Goal: Task Accomplishment & Management: Manage account settings

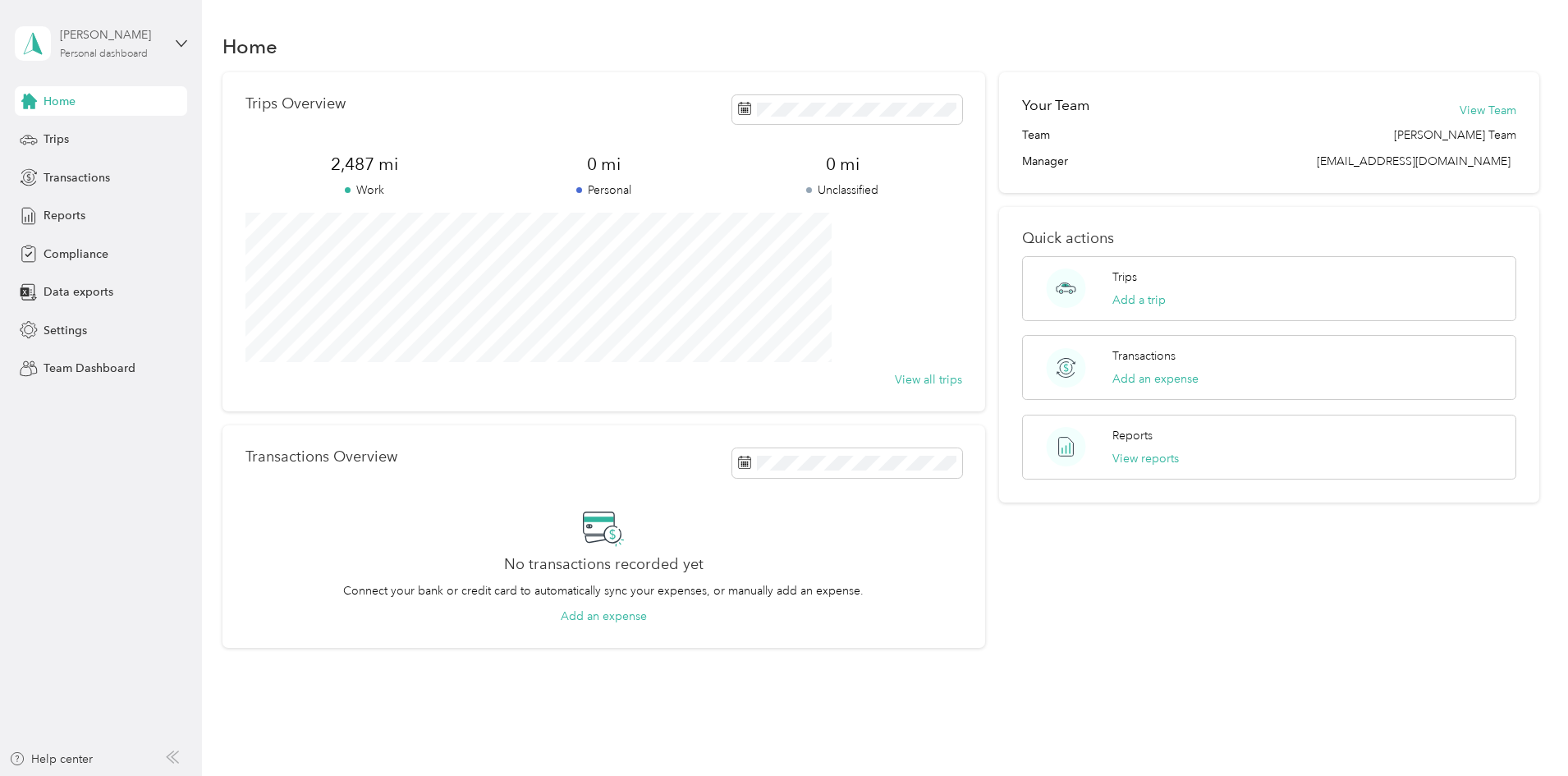
click at [89, 50] on div "Personal dashboard" at bounding box center [103, 55] width 88 height 10
click at [101, 138] on div "Team dashboard" at bounding box center [73, 131] width 88 height 18
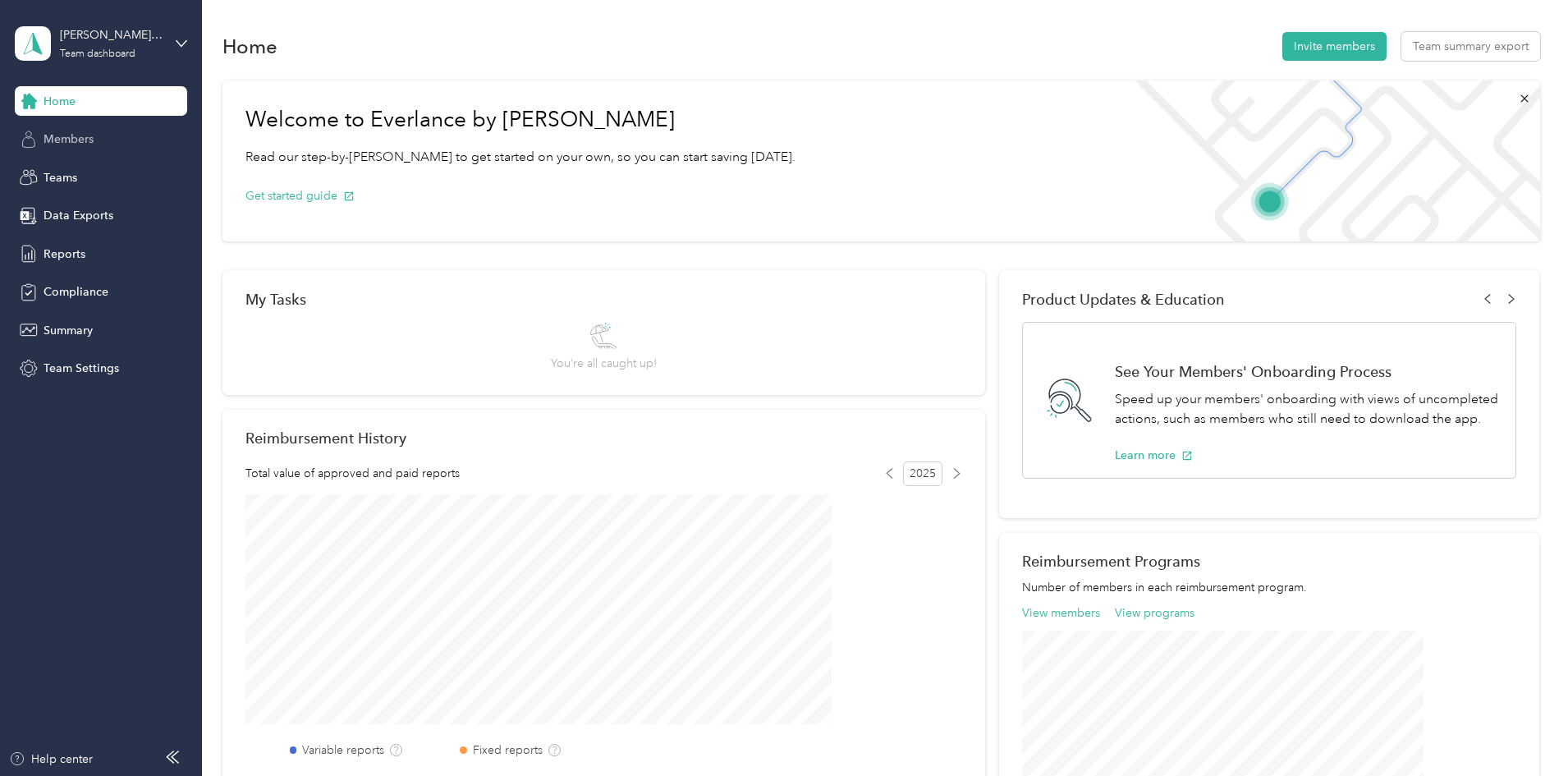
click at [79, 138] on span "Members" at bounding box center [68, 139] width 50 height 18
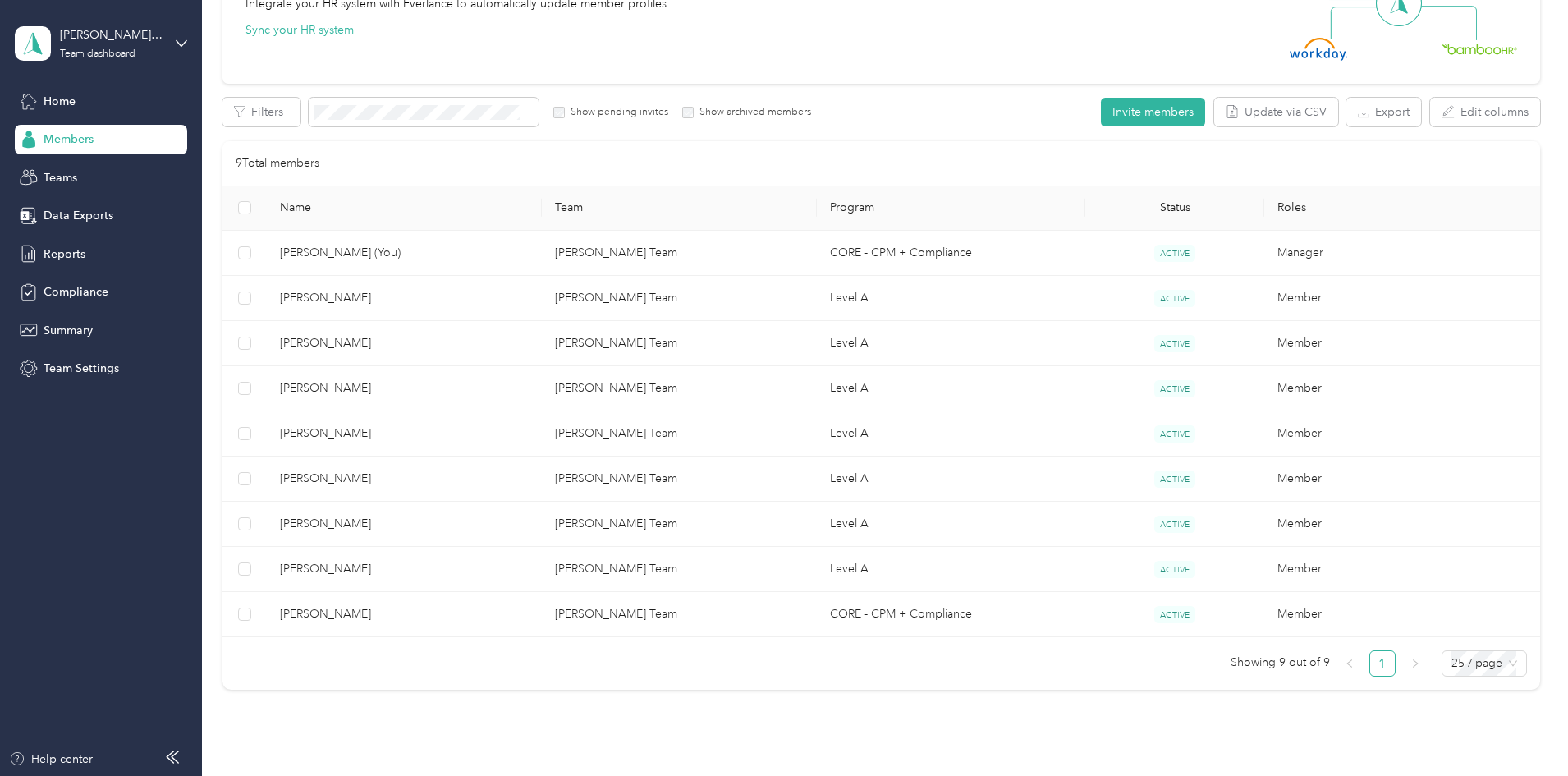
scroll to position [219, 0]
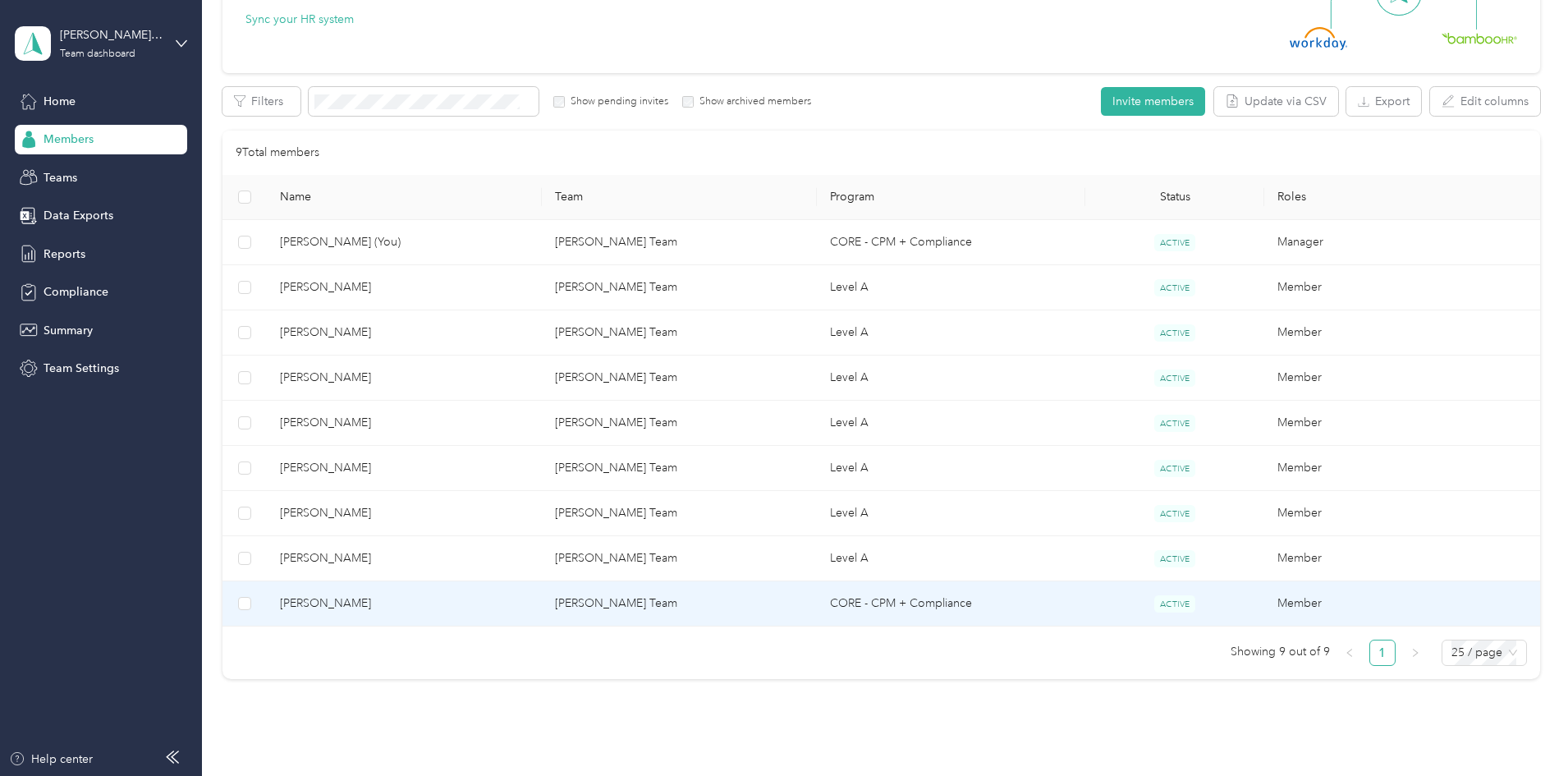
click at [417, 600] on span "[PERSON_NAME]" at bounding box center [404, 603] width 249 height 19
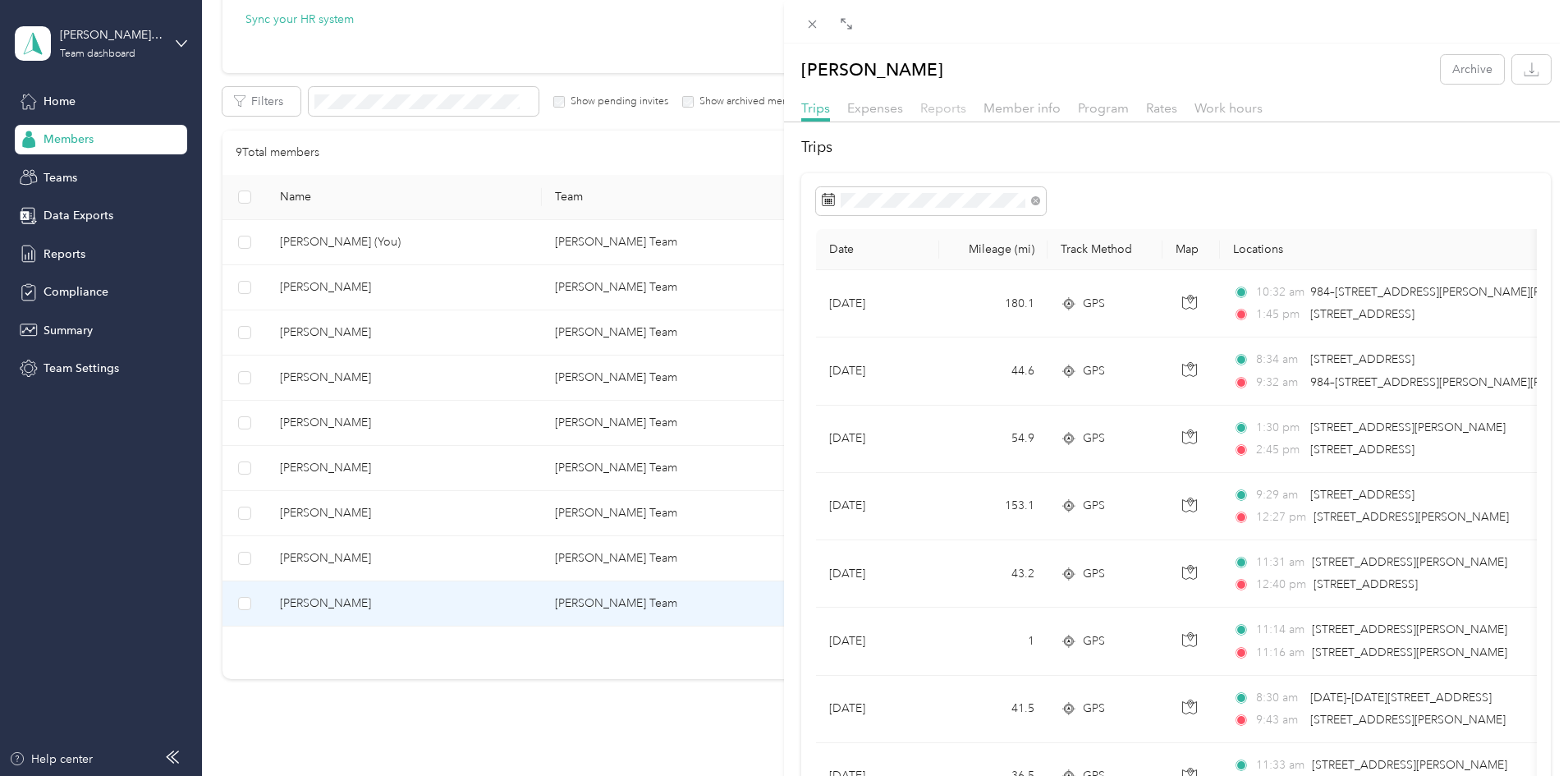
click at [938, 106] on span "Reports" at bounding box center [943, 108] width 46 height 16
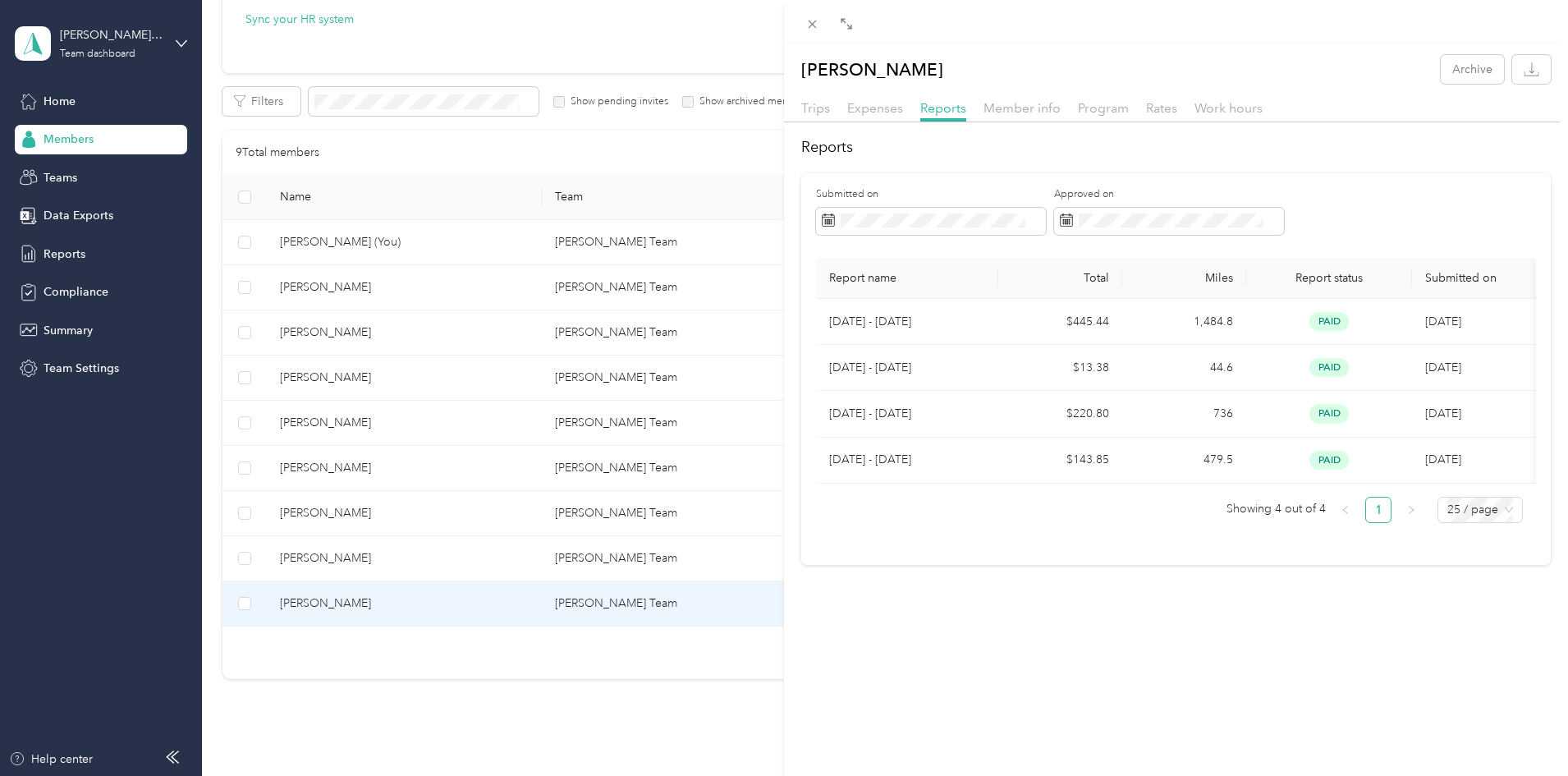
click at [443, 560] on div "[PERSON_NAME] Archive Trips Expenses Reports Member info Program Rates Work hou…" at bounding box center [784, 388] width 1568 height 776
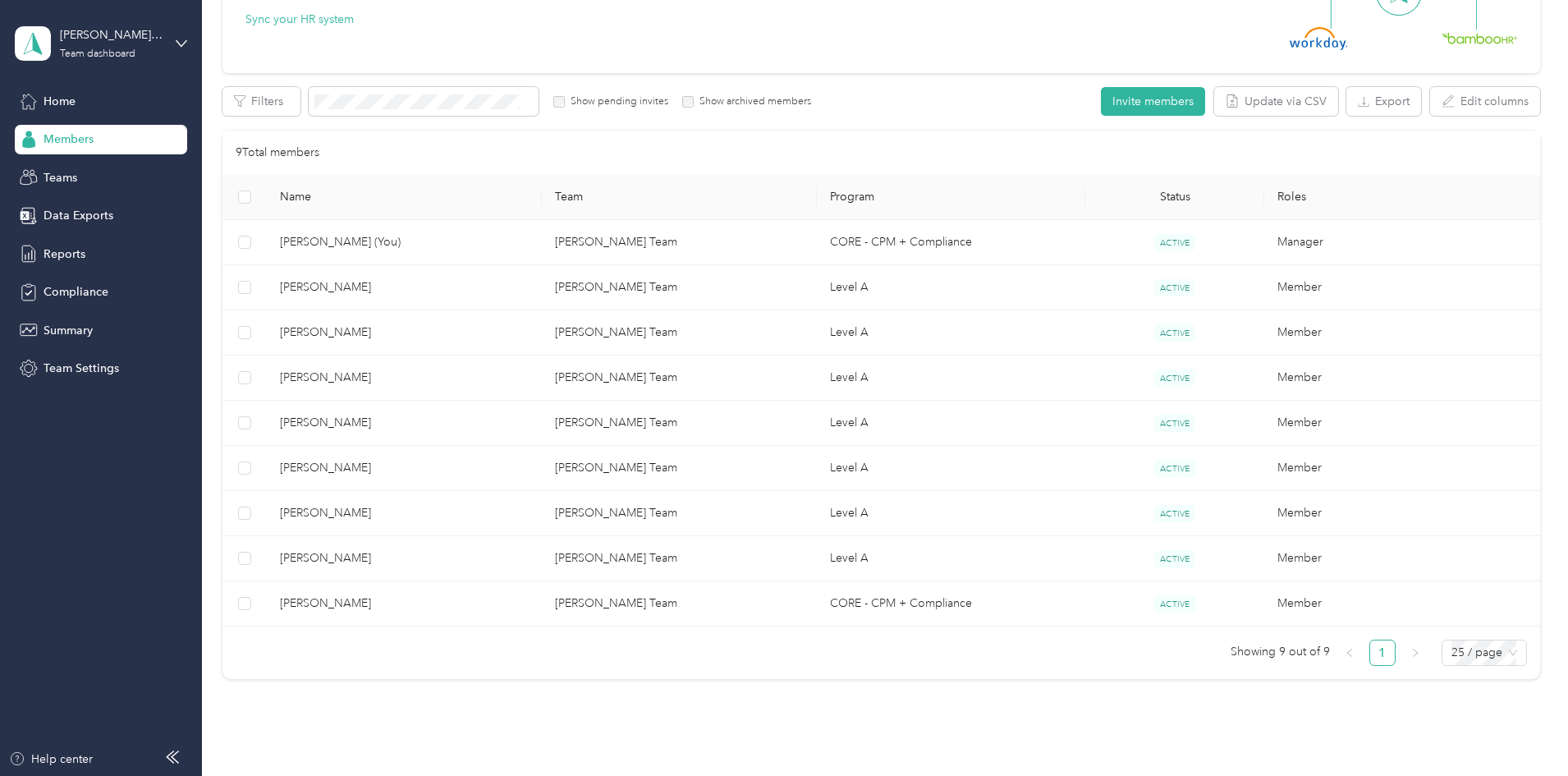
click at [443, 560] on div at bounding box center [784, 388] width 1568 height 776
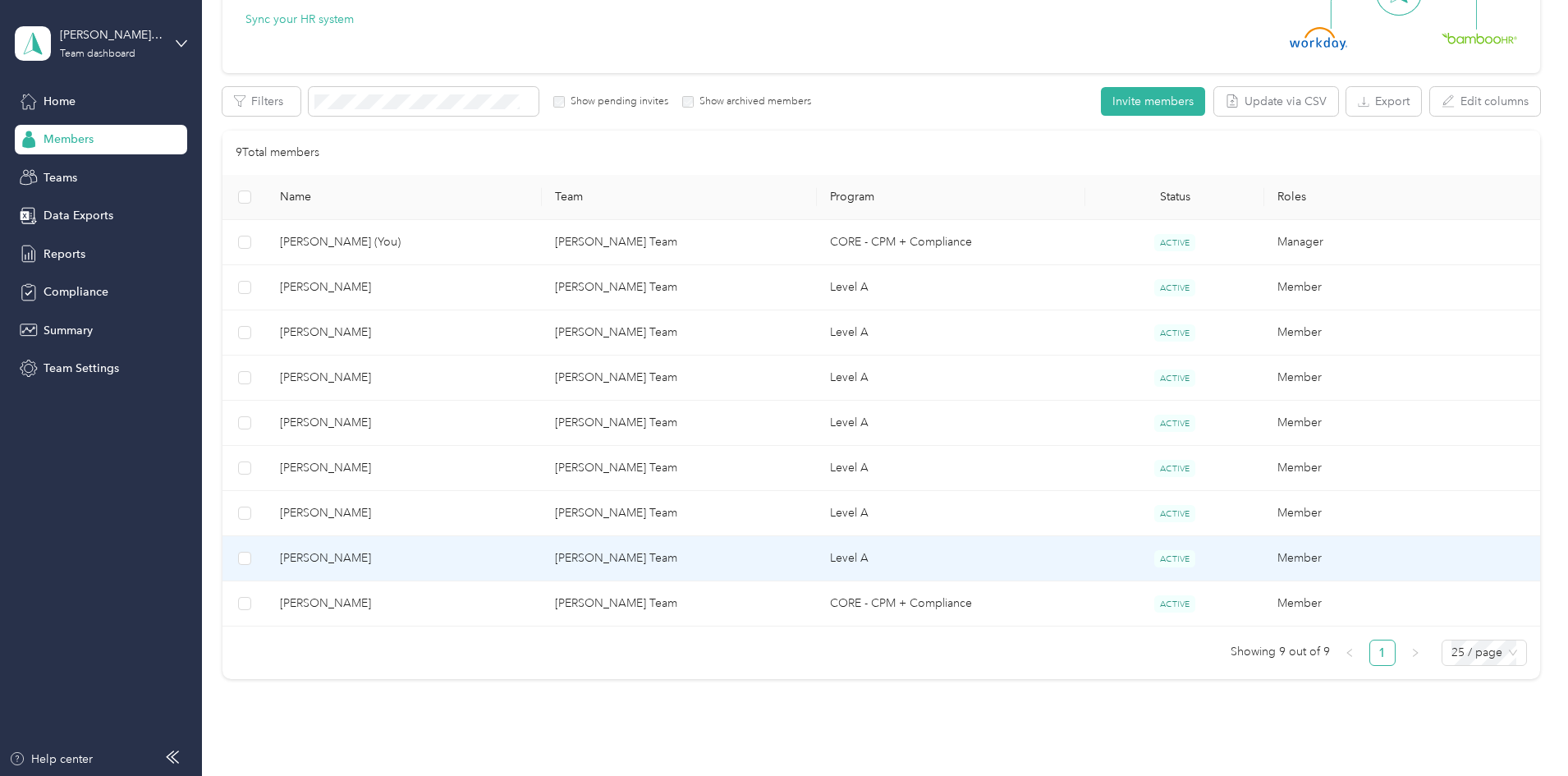
click at [443, 560] on span "[PERSON_NAME]" at bounding box center [404, 558] width 249 height 19
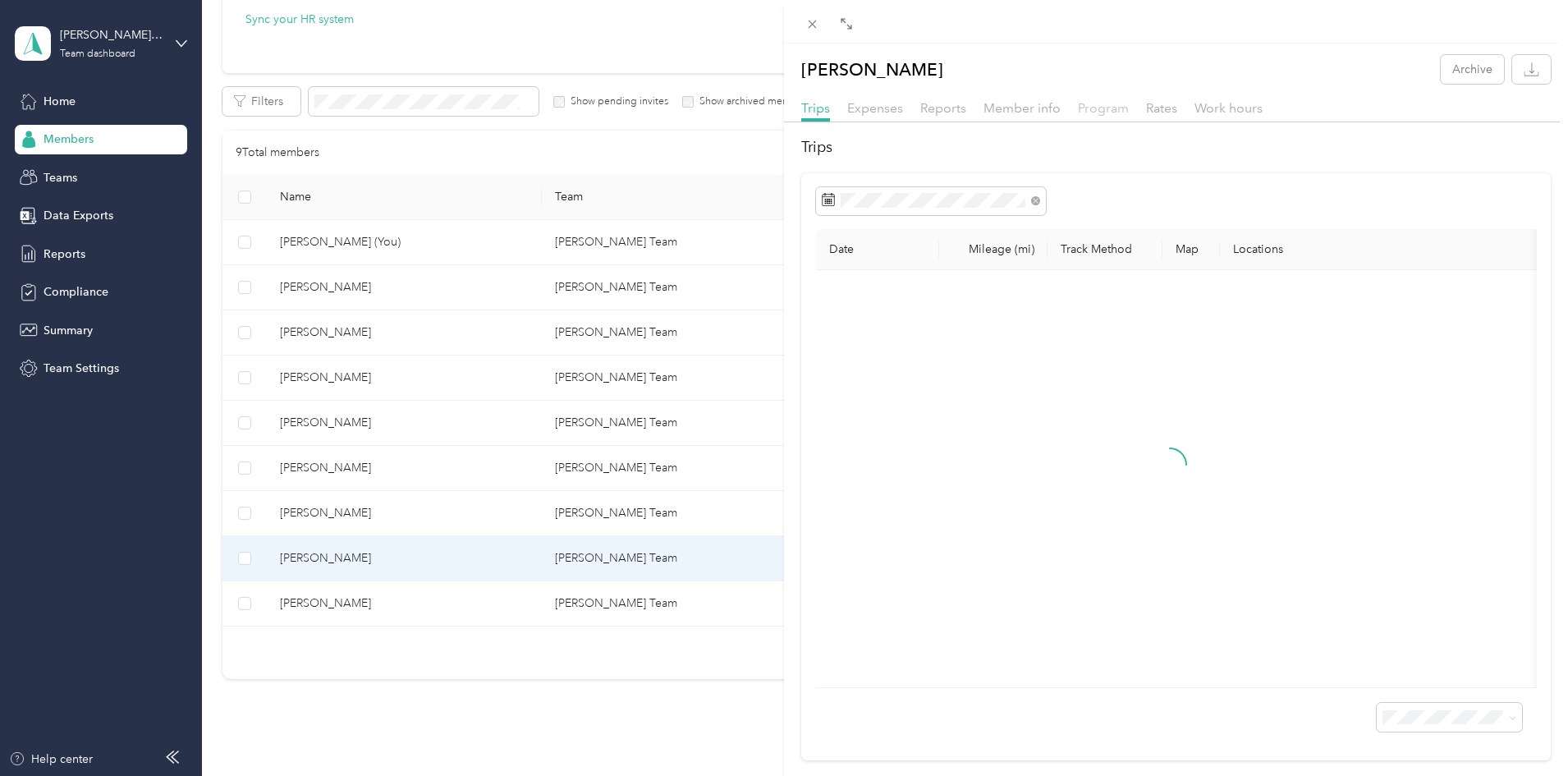
click at [1097, 107] on span "Program" at bounding box center [1104, 108] width 51 height 16
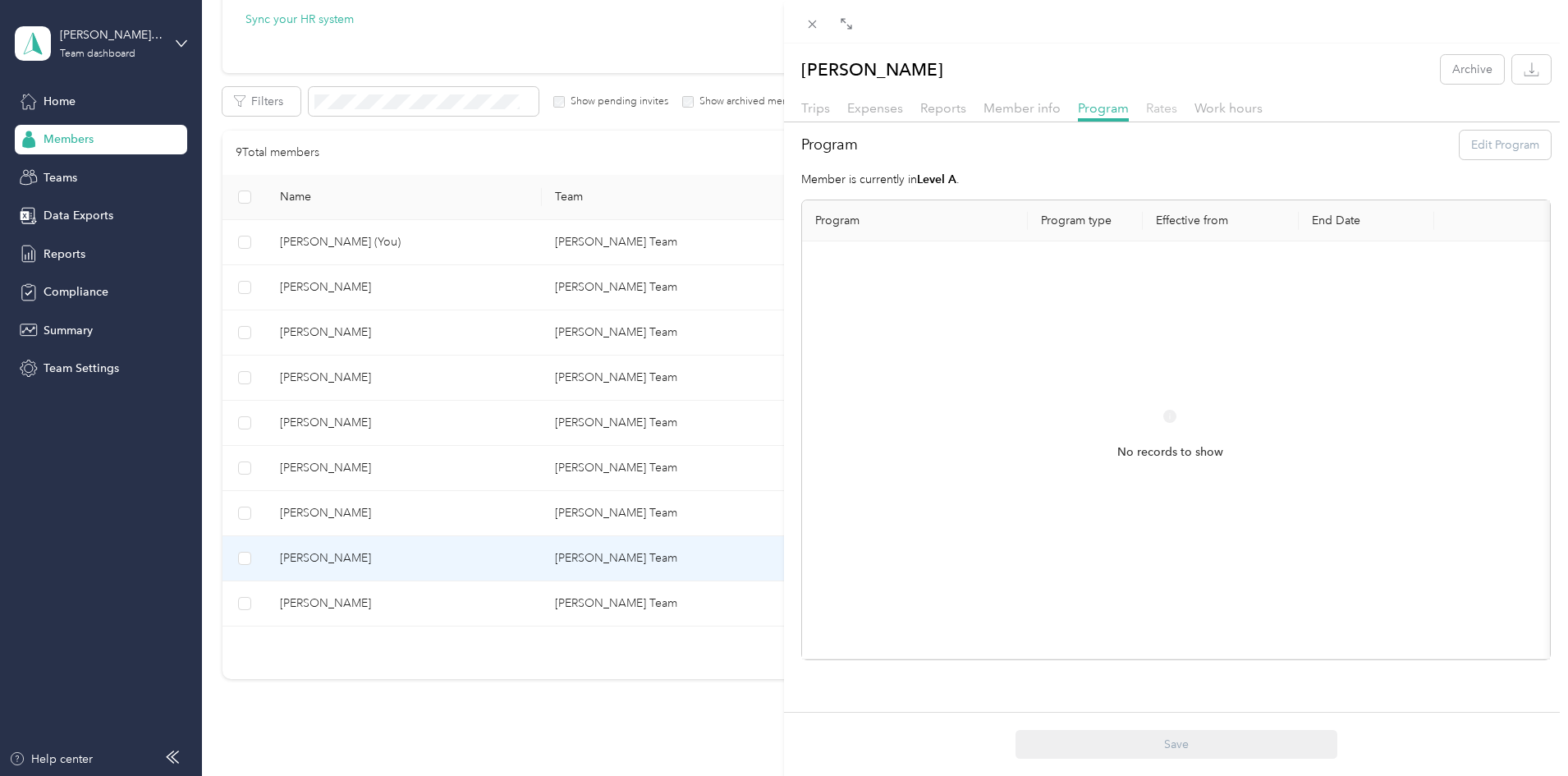
click at [1152, 110] on span "Rates" at bounding box center [1162, 108] width 31 height 16
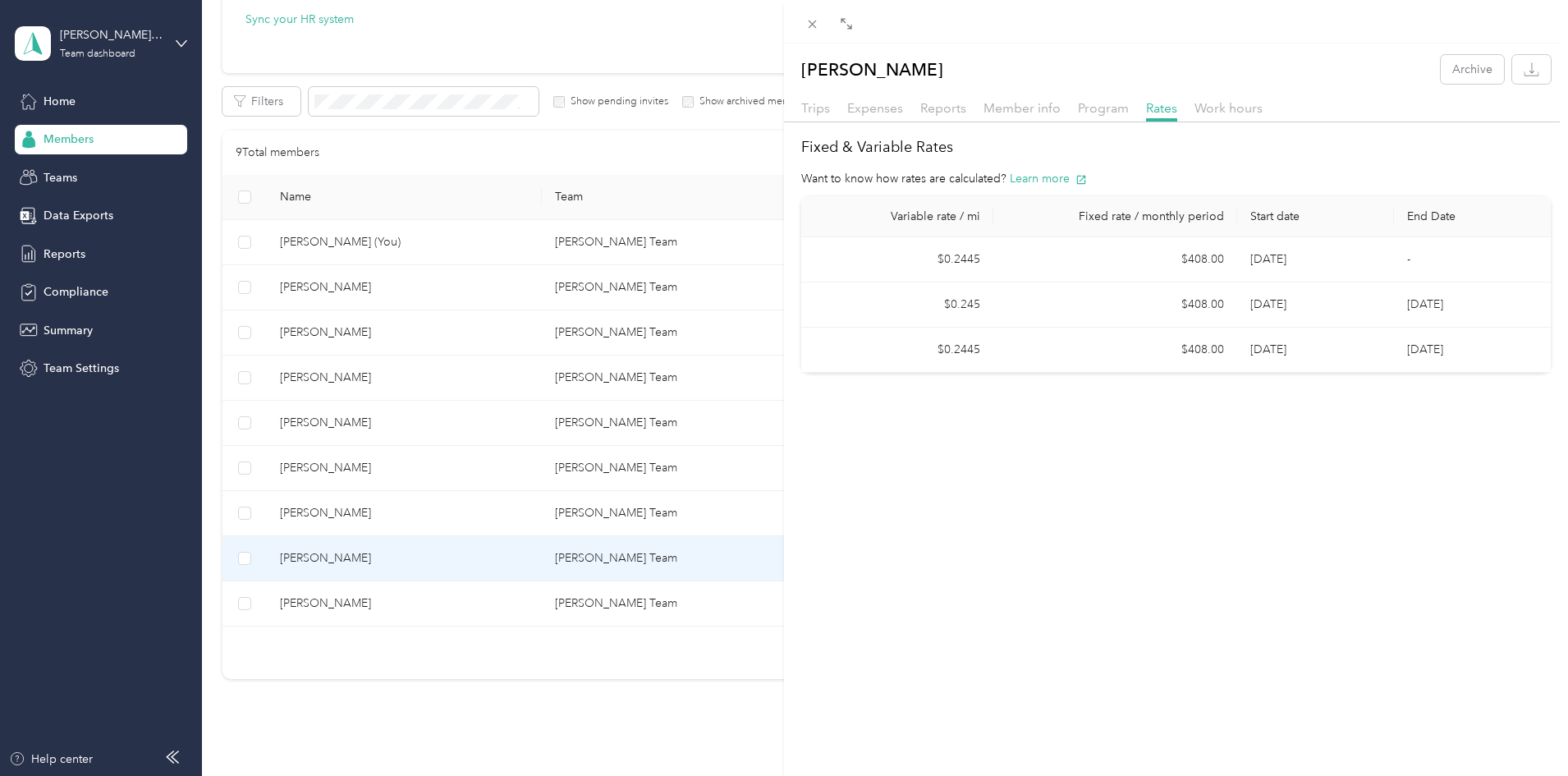
click at [429, 513] on div "[PERSON_NAME] Archive Trips Expenses Reports Member info Program Rates Work hou…" at bounding box center [784, 388] width 1568 height 776
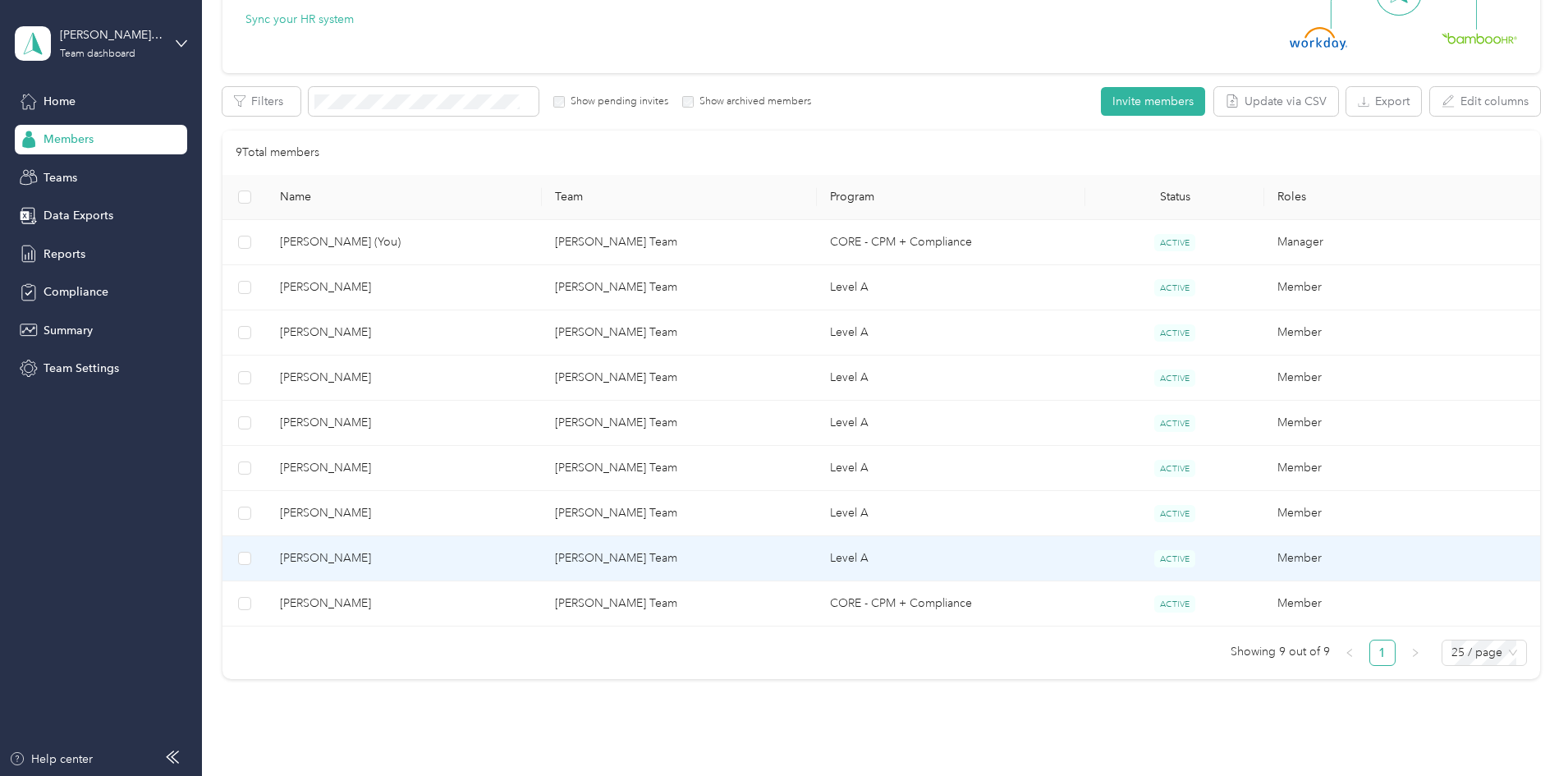
click at [429, 775] on div "Drag to resize Click to close [PERSON_NAME] Archive Trips Expenses Reports Memb…" at bounding box center [780, 776] width 1560 height 0
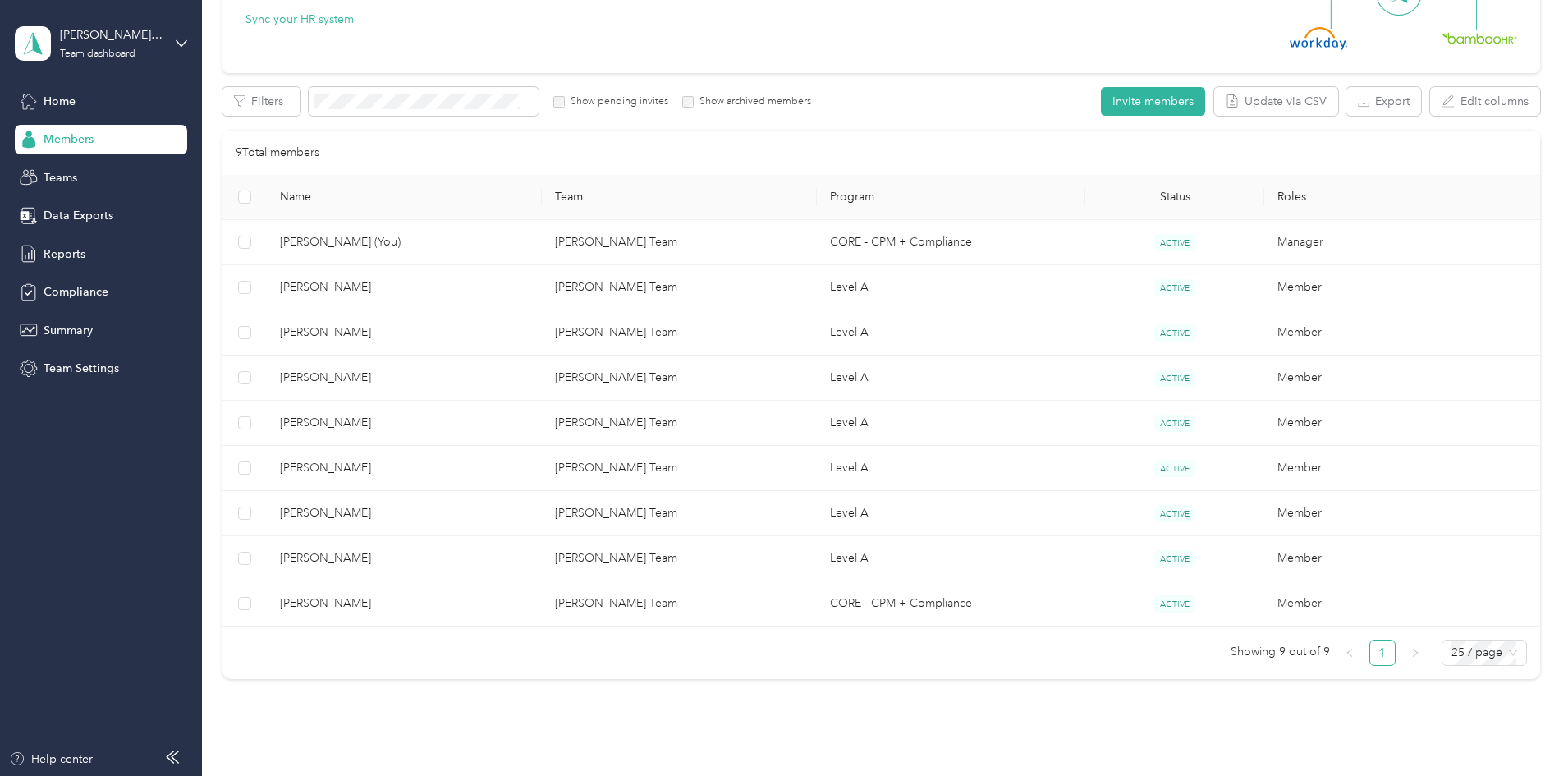
click at [429, 513] on div at bounding box center [784, 388] width 1568 height 776
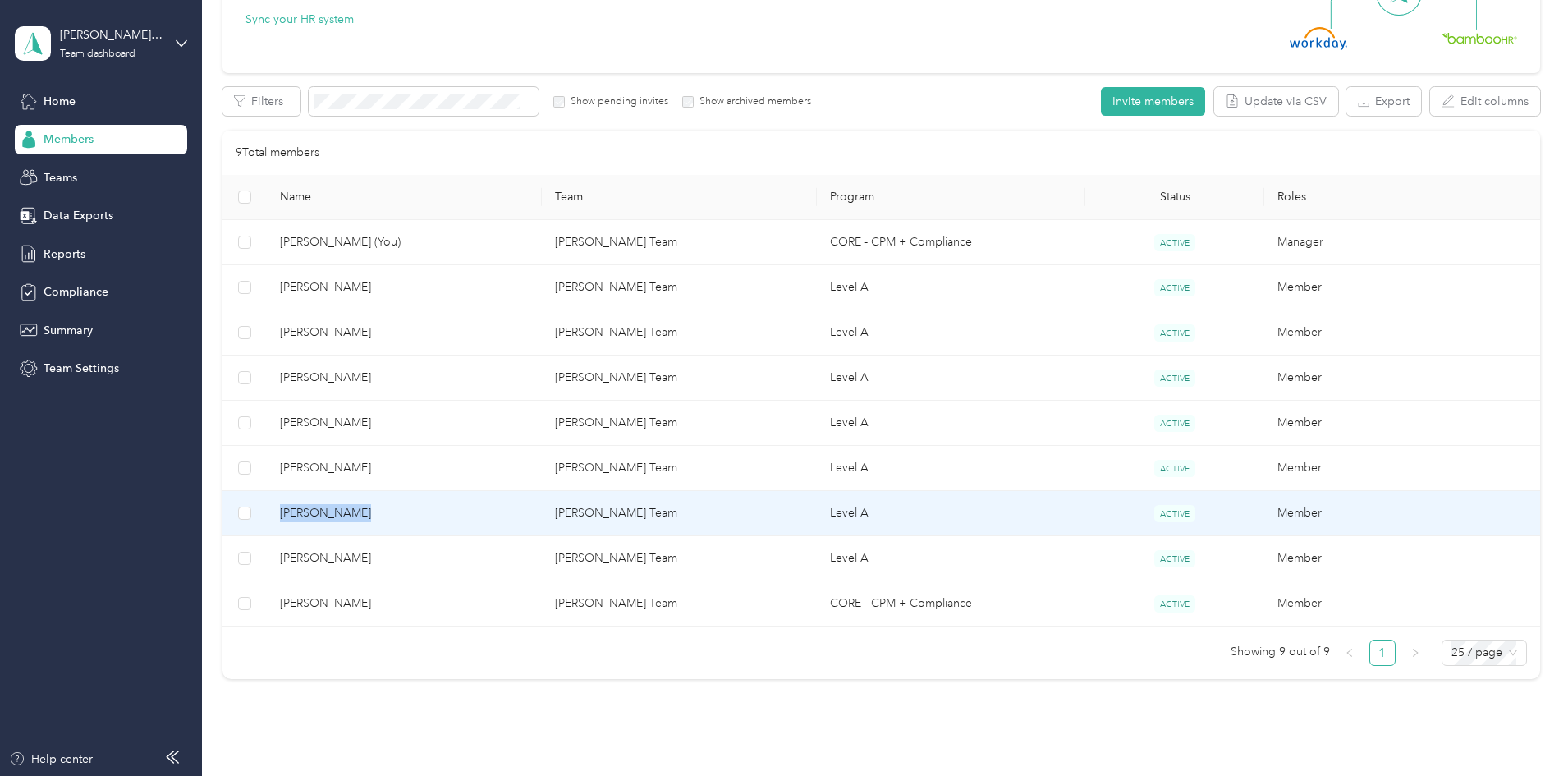
click at [429, 513] on span "[PERSON_NAME]" at bounding box center [404, 513] width 249 height 19
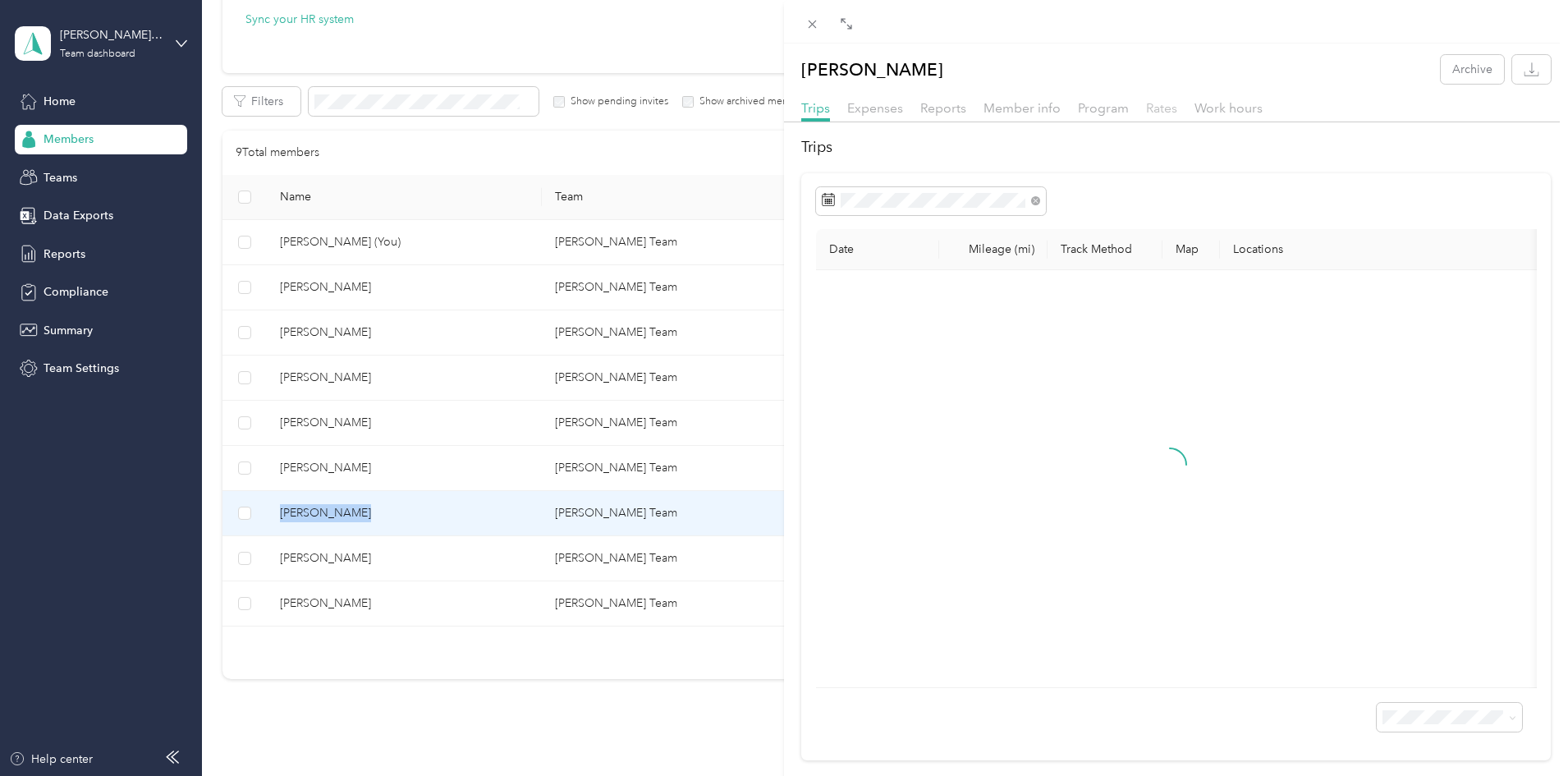
click at [1150, 110] on span "Rates" at bounding box center [1162, 108] width 31 height 16
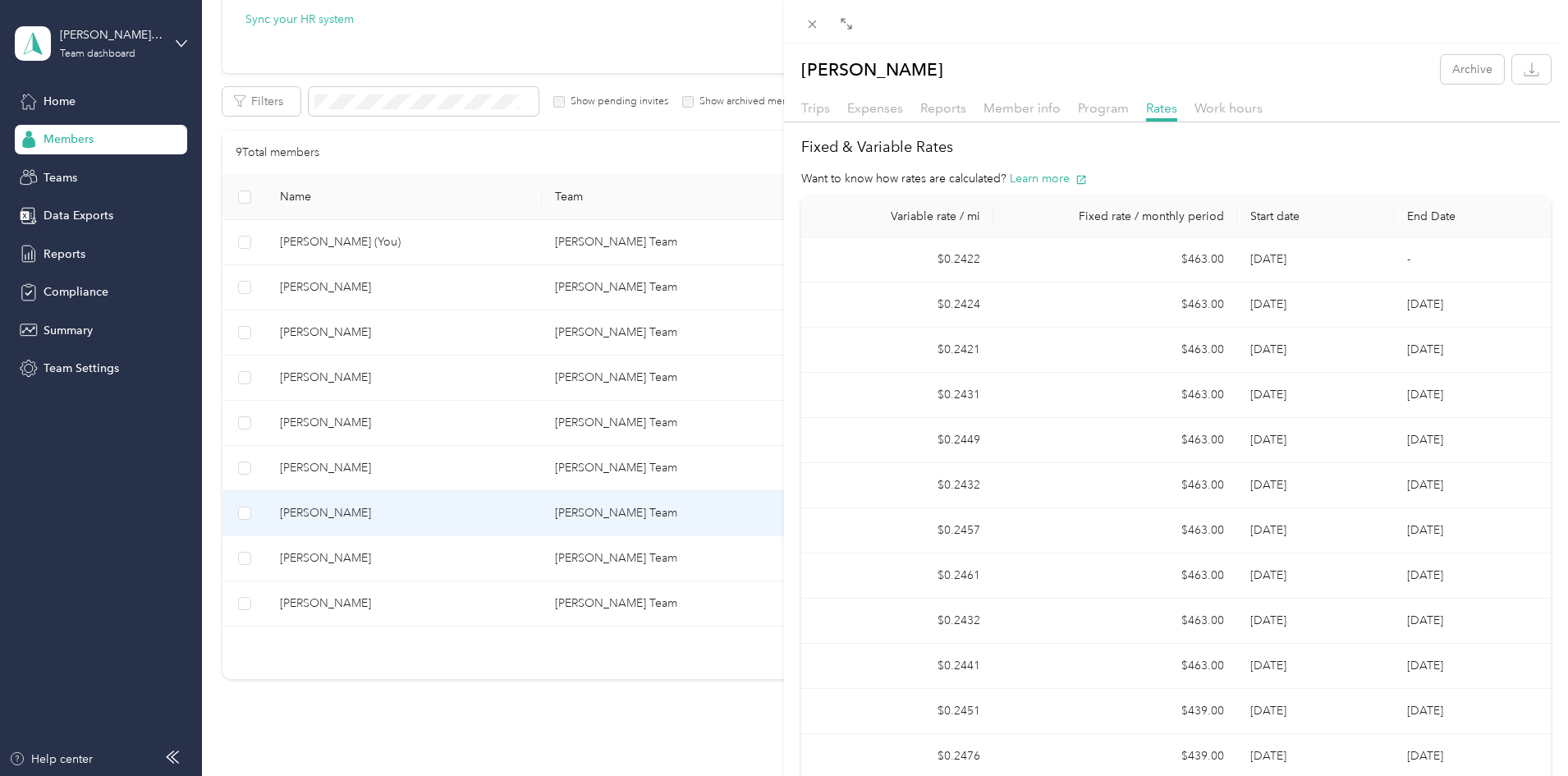
click at [410, 466] on div "[PERSON_NAME] Archive Trips Expenses Reports Member info Program Rates Work hou…" at bounding box center [784, 388] width 1568 height 776
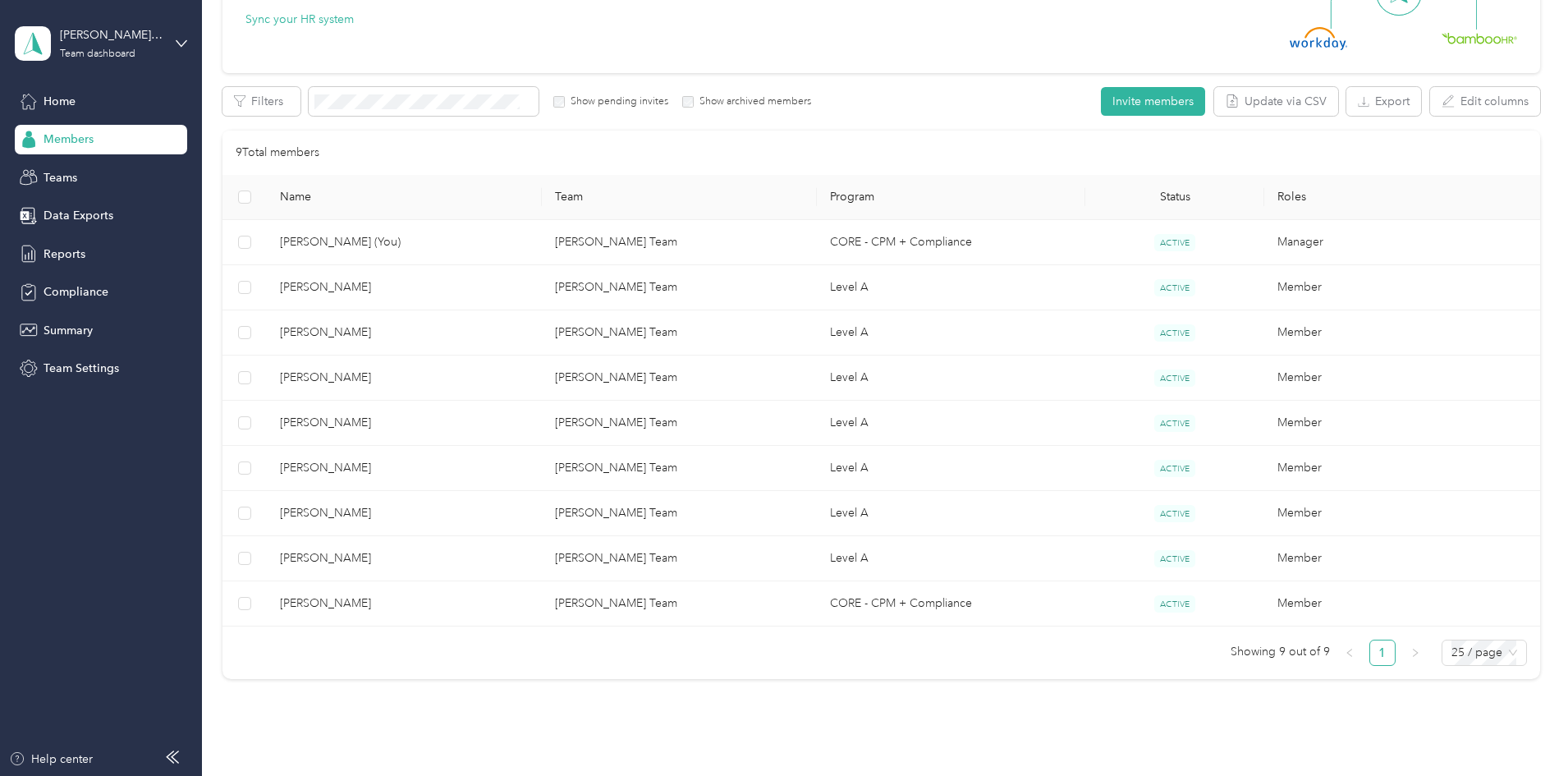
click at [410, 775] on div "Drag to resize Click to close [PERSON_NAME] Archive Trips Expenses Reports Memb…" at bounding box center [780, 776] width 1560 height 0
click at [410, 466] on div at bounding box center [784, 388] width 1568 height 776
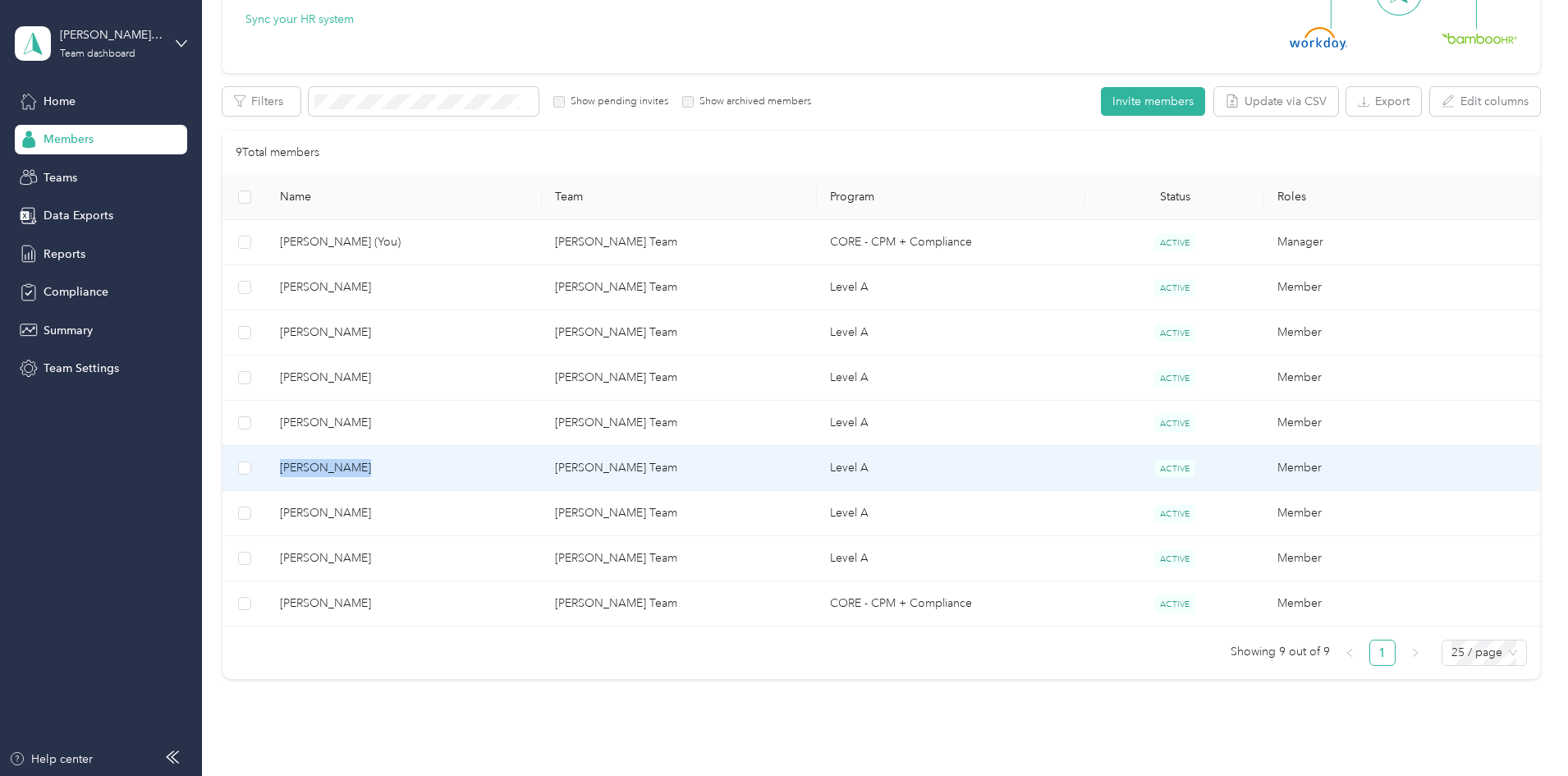
click at [410, 466] on span "[PERSON_NAME]" at bounding box center [404, 468] width 249 height 19
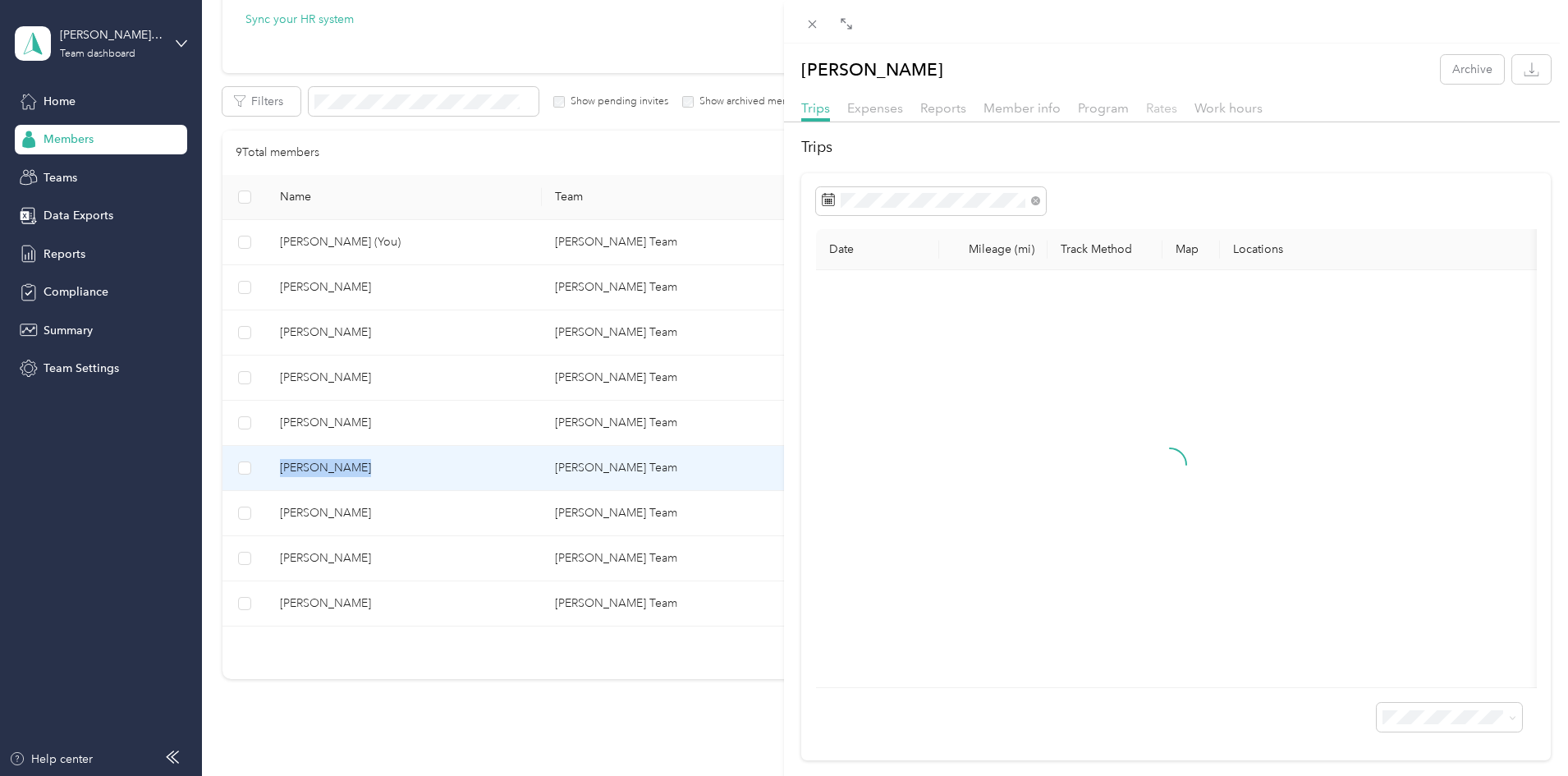
click at [1162, 112] on span "Rates" at bounding box center [1162, 108] width 31 height 16
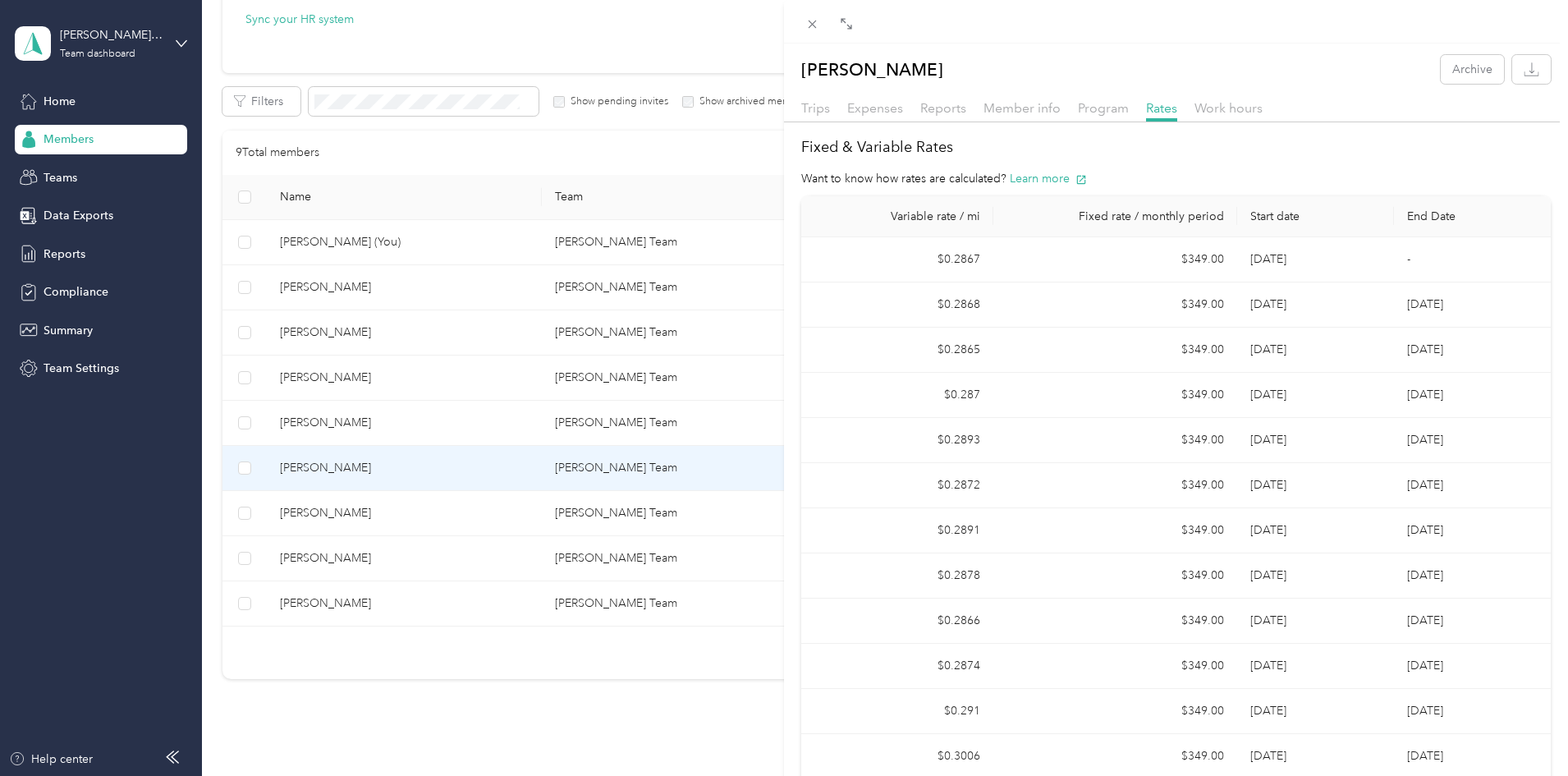
click at [420, 423] on div "[PERSON_NAME] Archive Trips Expenses Reports Member info Program Rates Work hou…" at bounding box center [784, 388] width 1568 height 776
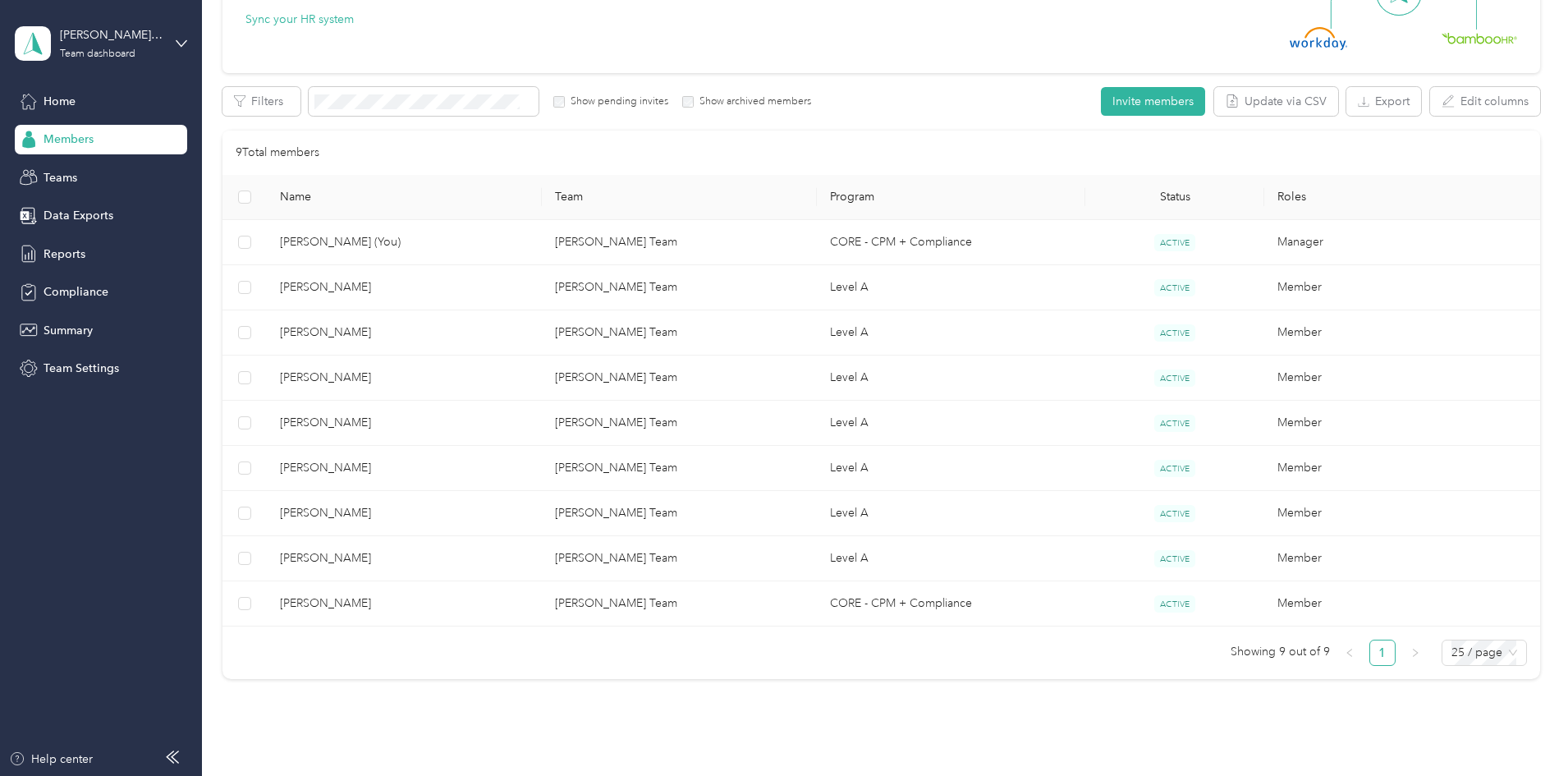
click at [420, 423] on div at bounding box center [784, 388] width 1568 height 776
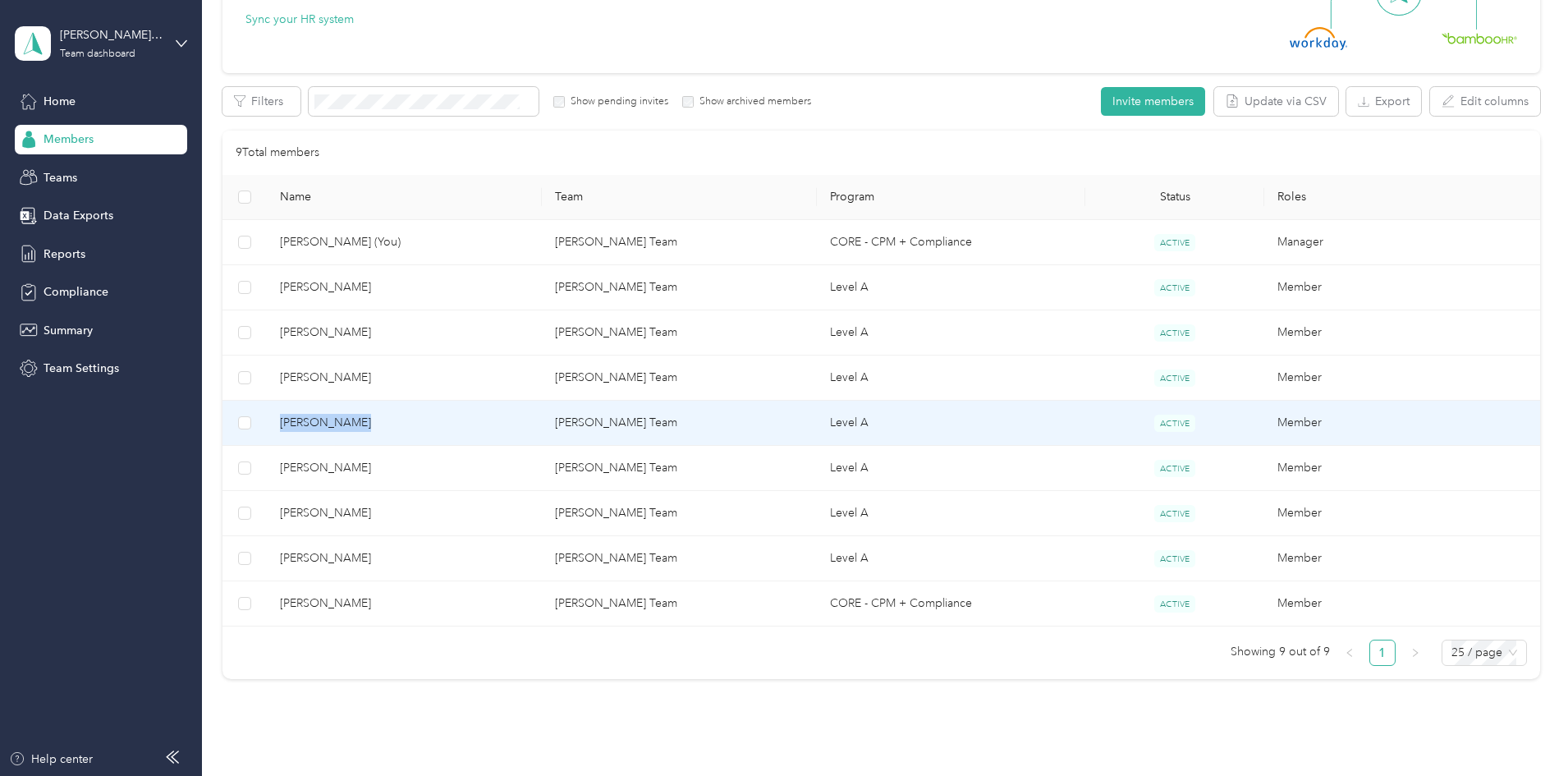
click at [420, 423] on span "[PERSON_NAME]" at bounding box center [404, 422] width 249 height 19
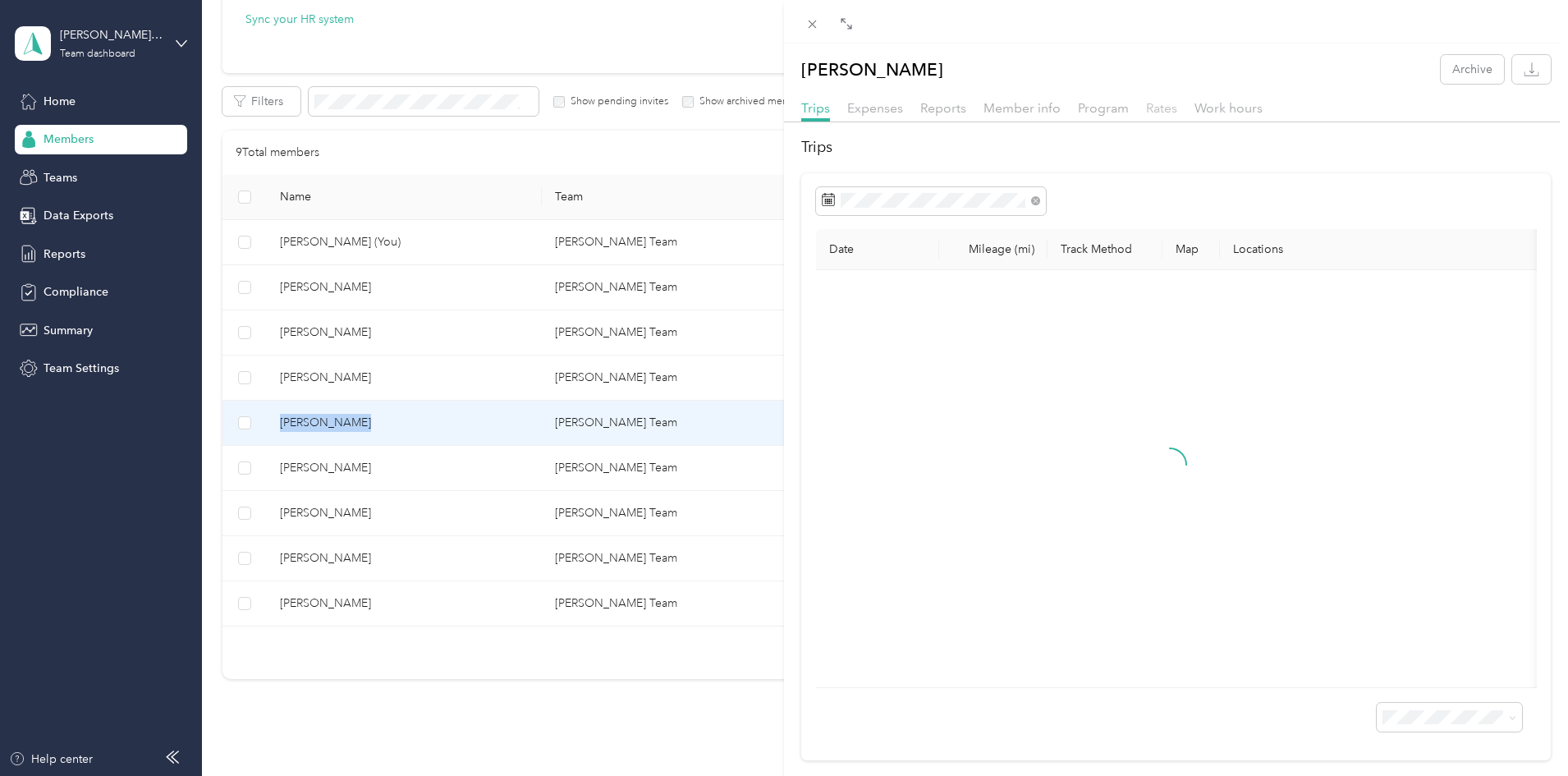
click at [1159, 106] on span "Rates" at bounding box center [1162, 108] width 31 height 16
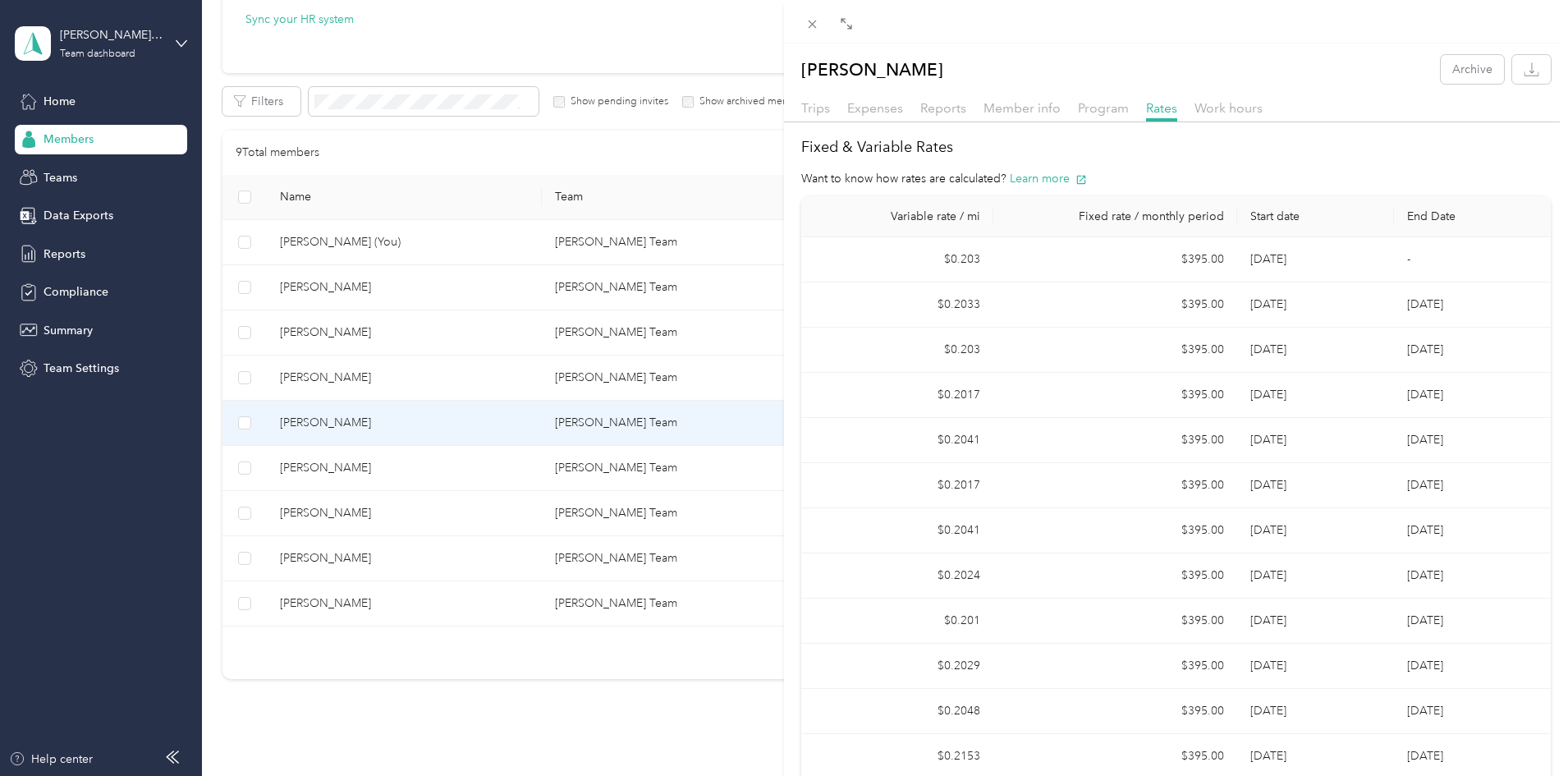
click at [412, 377] on div "[PERSON_NAME] Archive Trips Expenses Reports Member info Program Rates Work hou…" at bounding box center [784, 388] width 1568 height 776
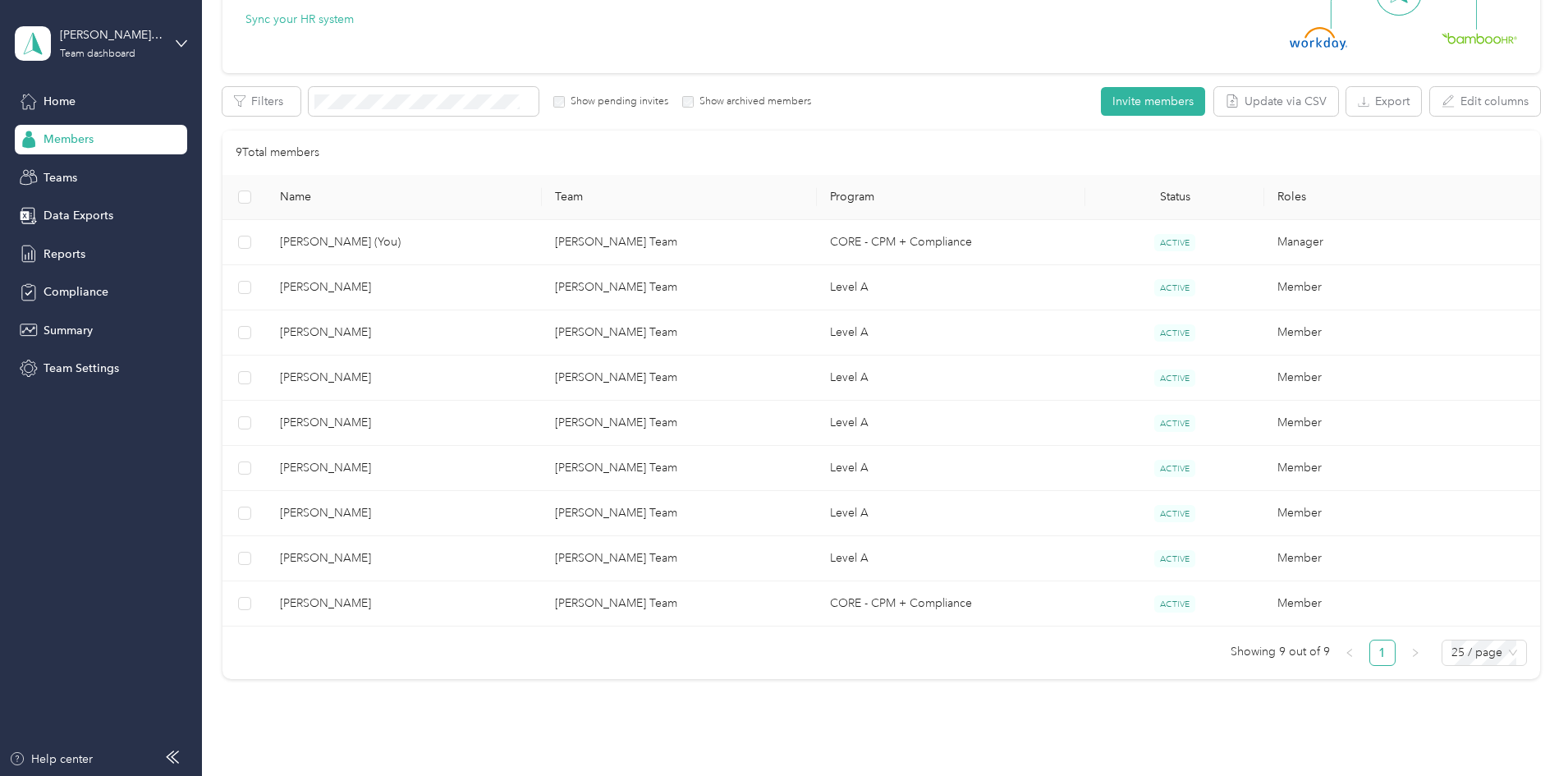
click at [412, 377] on div at bounding box center [784, 388] width 1568 height 776
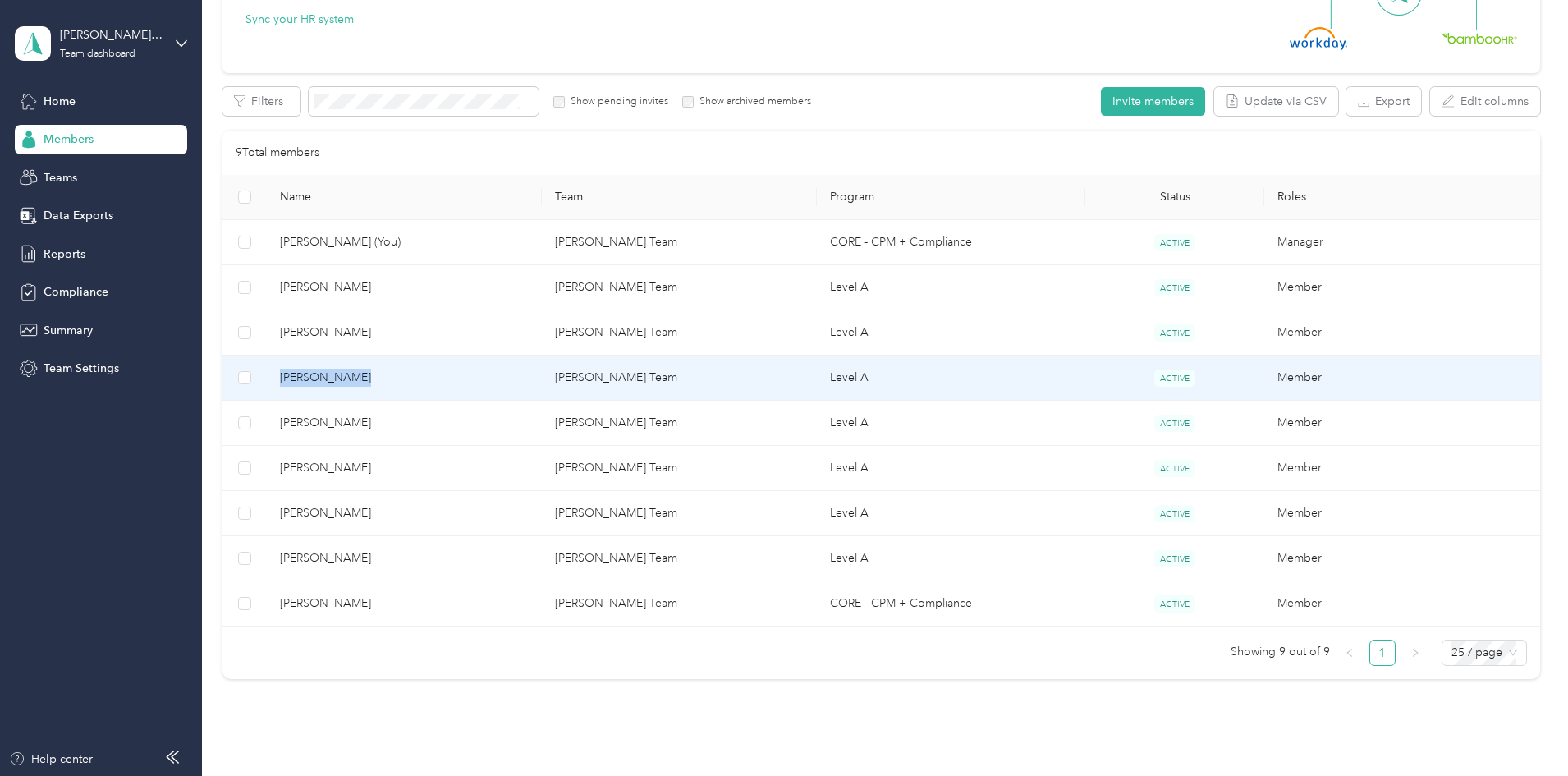
click at [412, 377] on span "[PERSON_NAME]" at bounding box center [404, 377] width 249 height 19
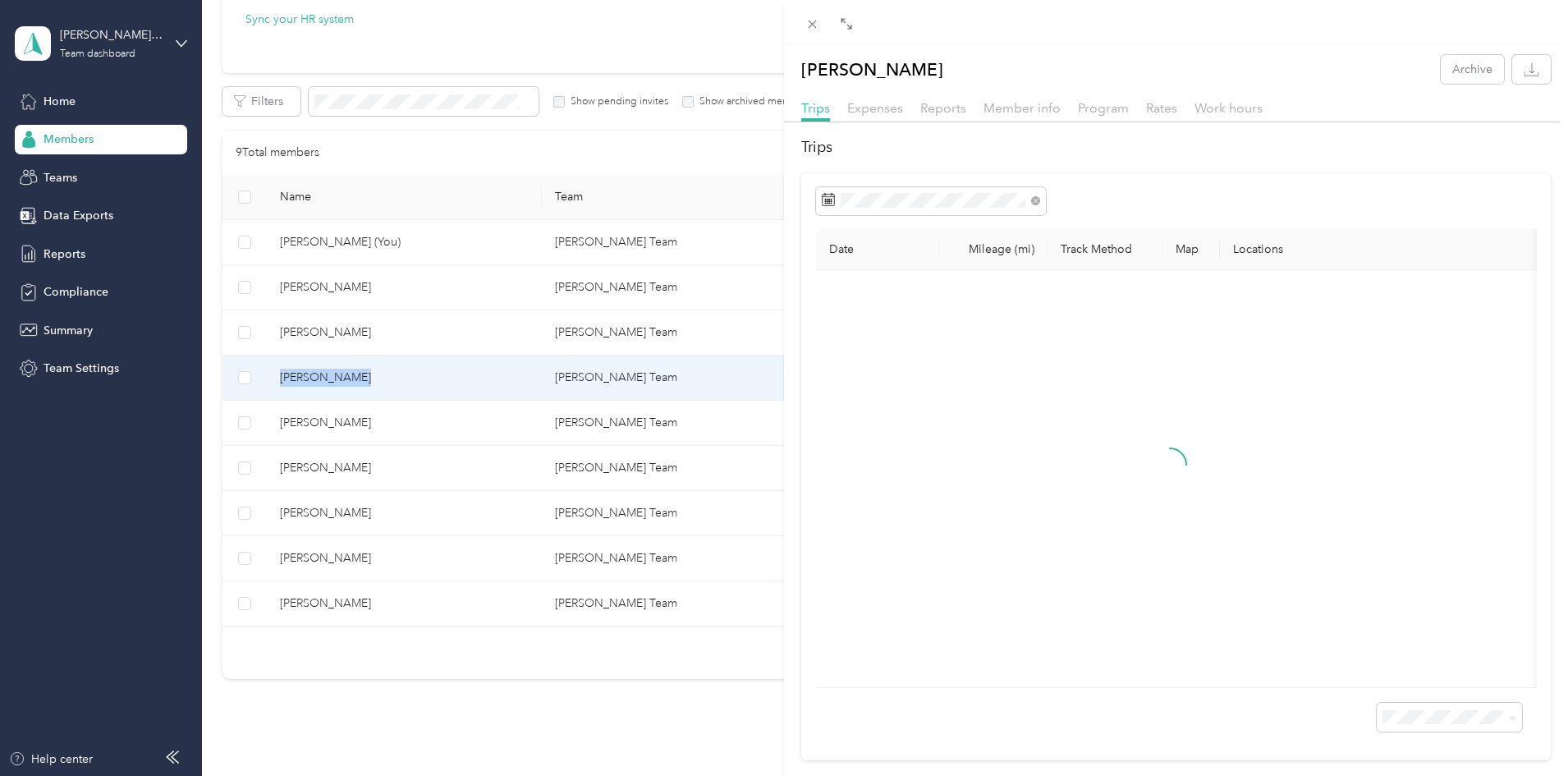
click at [1149, 99] on div "Rates" at bounding box center [1162, 108] width 31 height 20
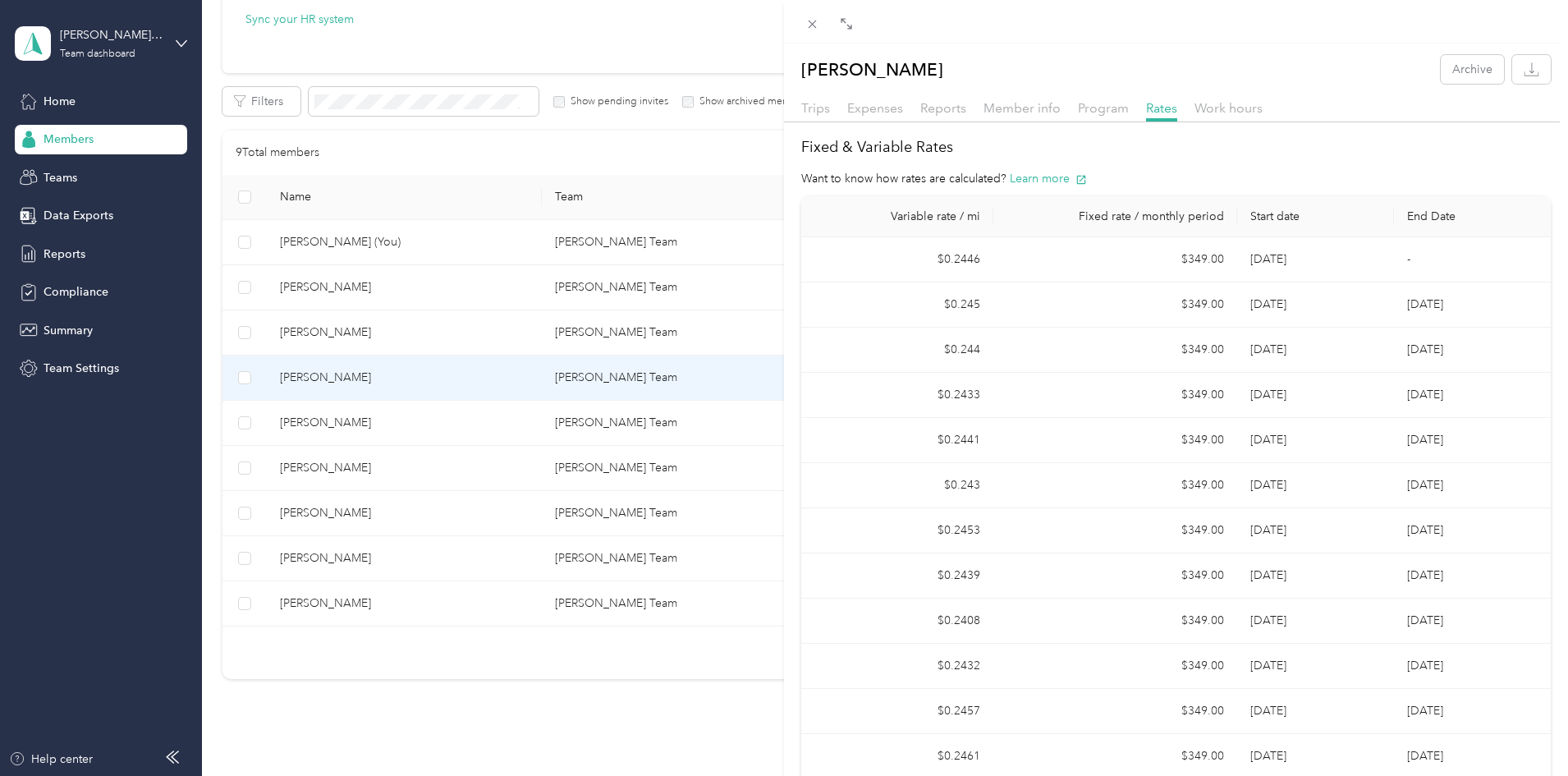
click at [429, 331] on div "[PERSON_NAME] Archive Trips Expenses Reports Member info Program Rates Work hou…" at bounding box center [784, 388] width 1568 height 776
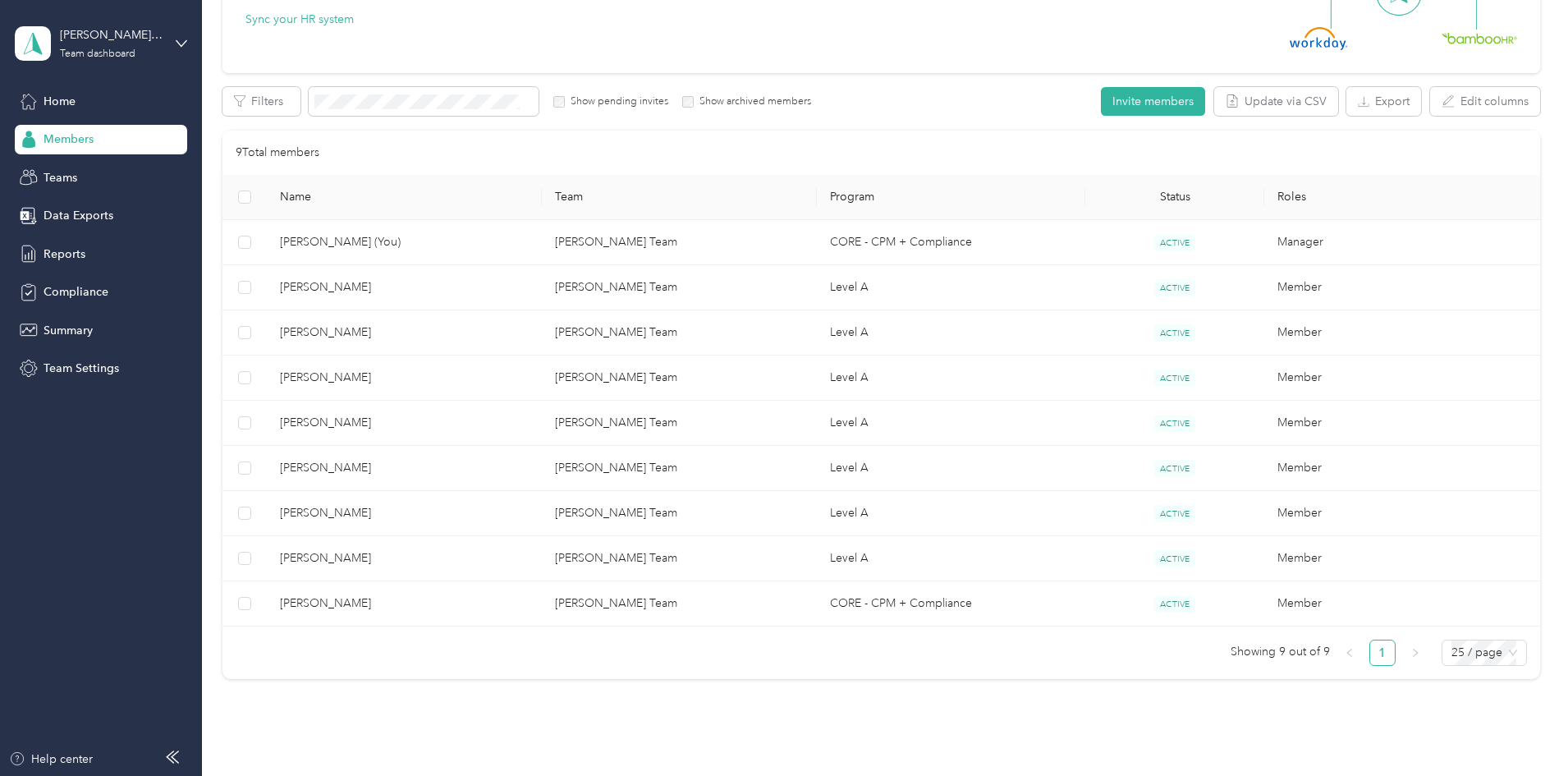
click at [429, 331] on div at bounding box center [784, 388] width 1568 height 776
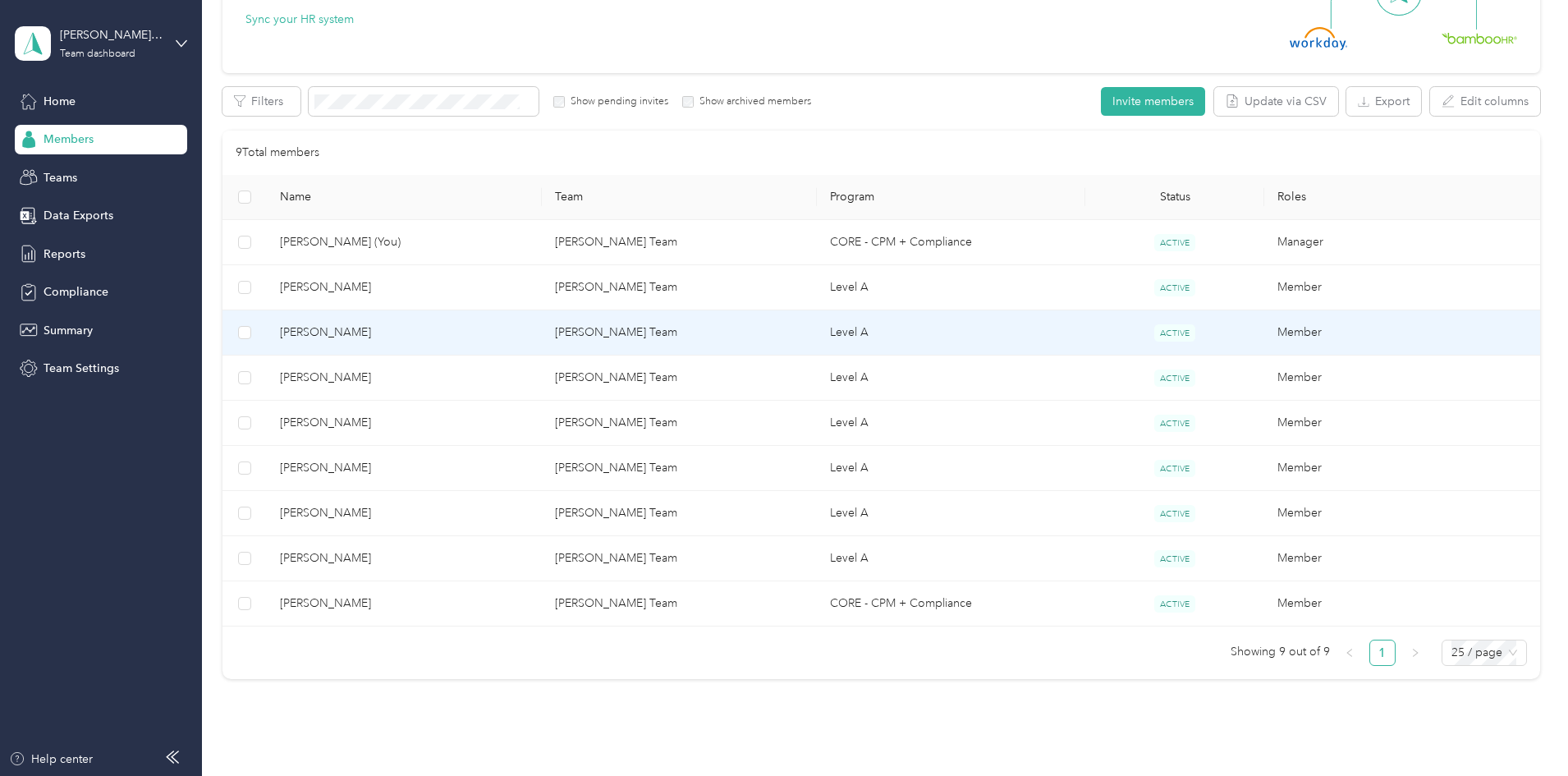
click at [429, 331] on span "[PERSON_NAME]" at bounding box center [404, 332] width 249 height 19
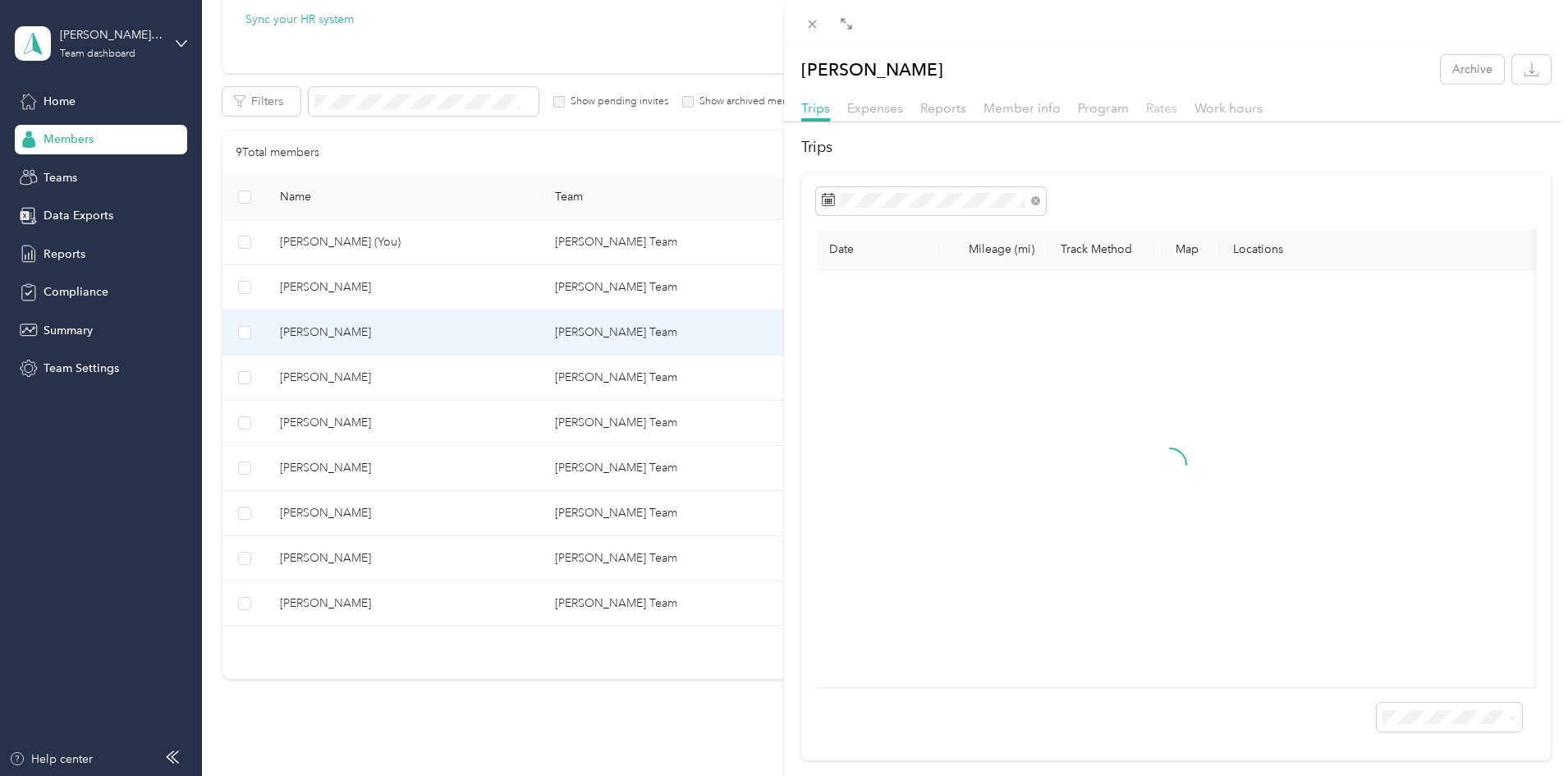
click at [1155, 107] on span "Rates" at bounding box center [1162, 108] width 31 height 16
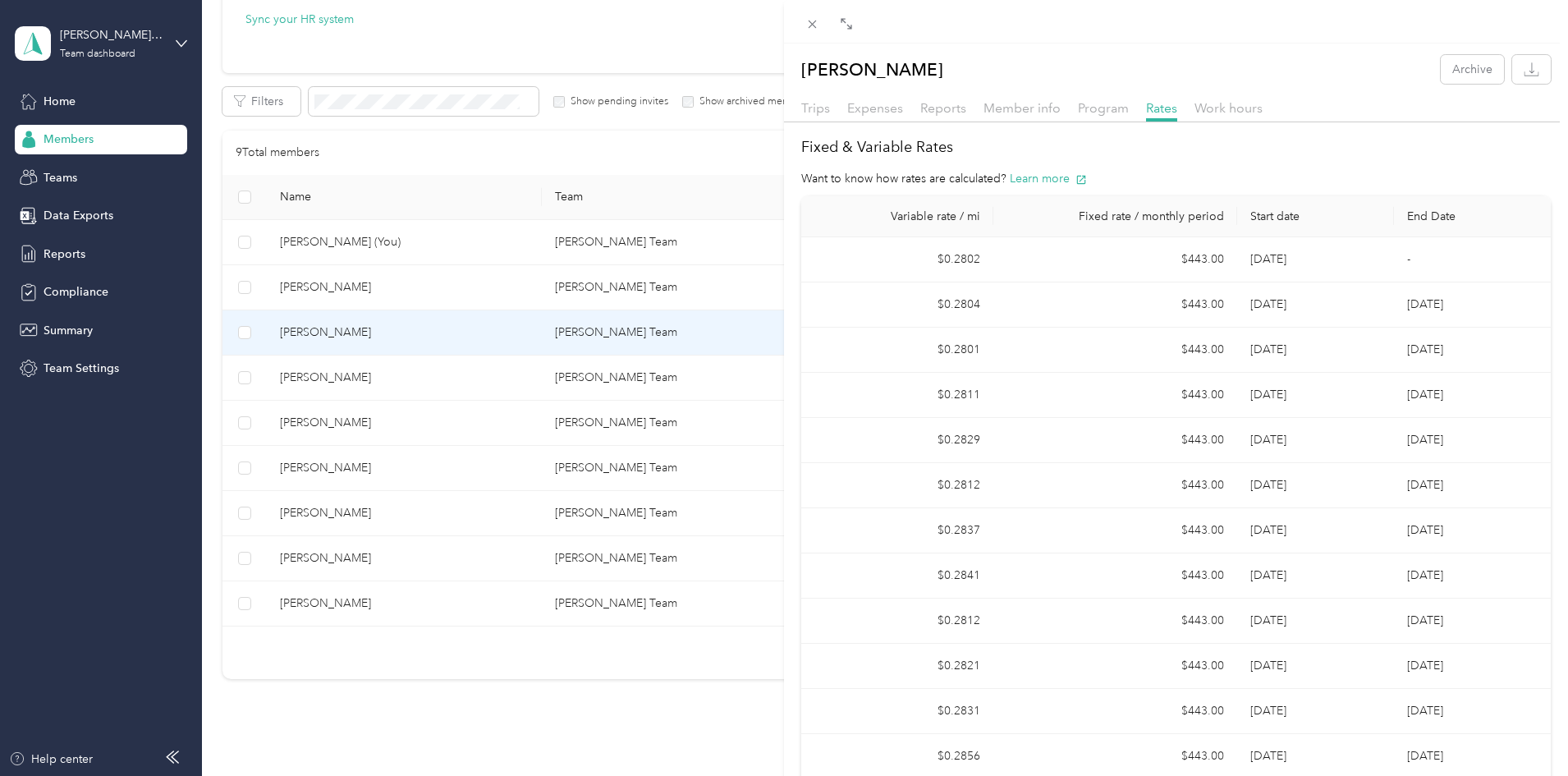
click at [432, 511] on div "[PERSON_NAME] Archive Trips Expenses Reports Member info Program Rates Work hou…" at bounding box center [784, 388] width 1568 height 776
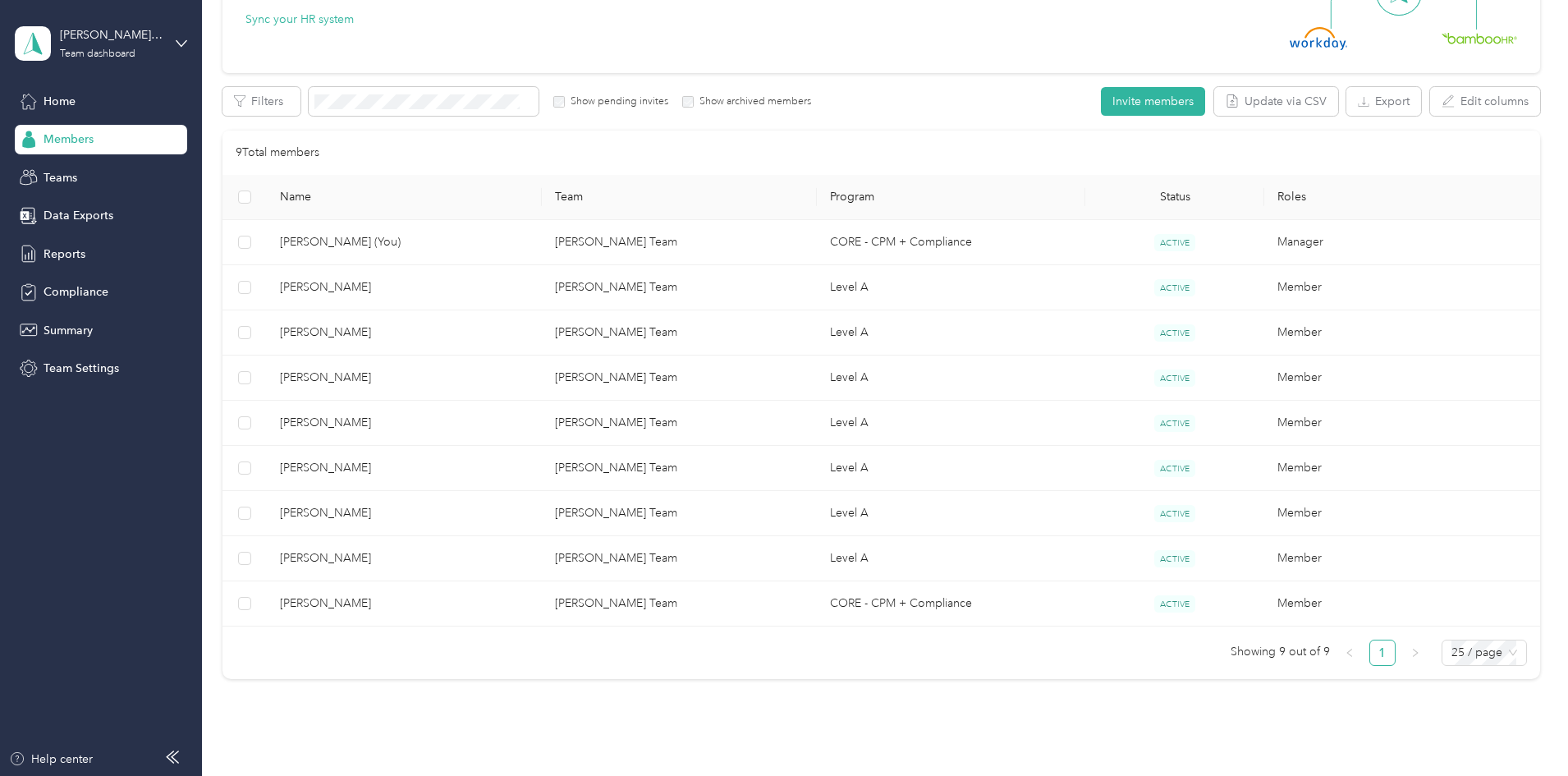
click at [432, 511] on div at bounding box center [784, 388] width 1568 height 776
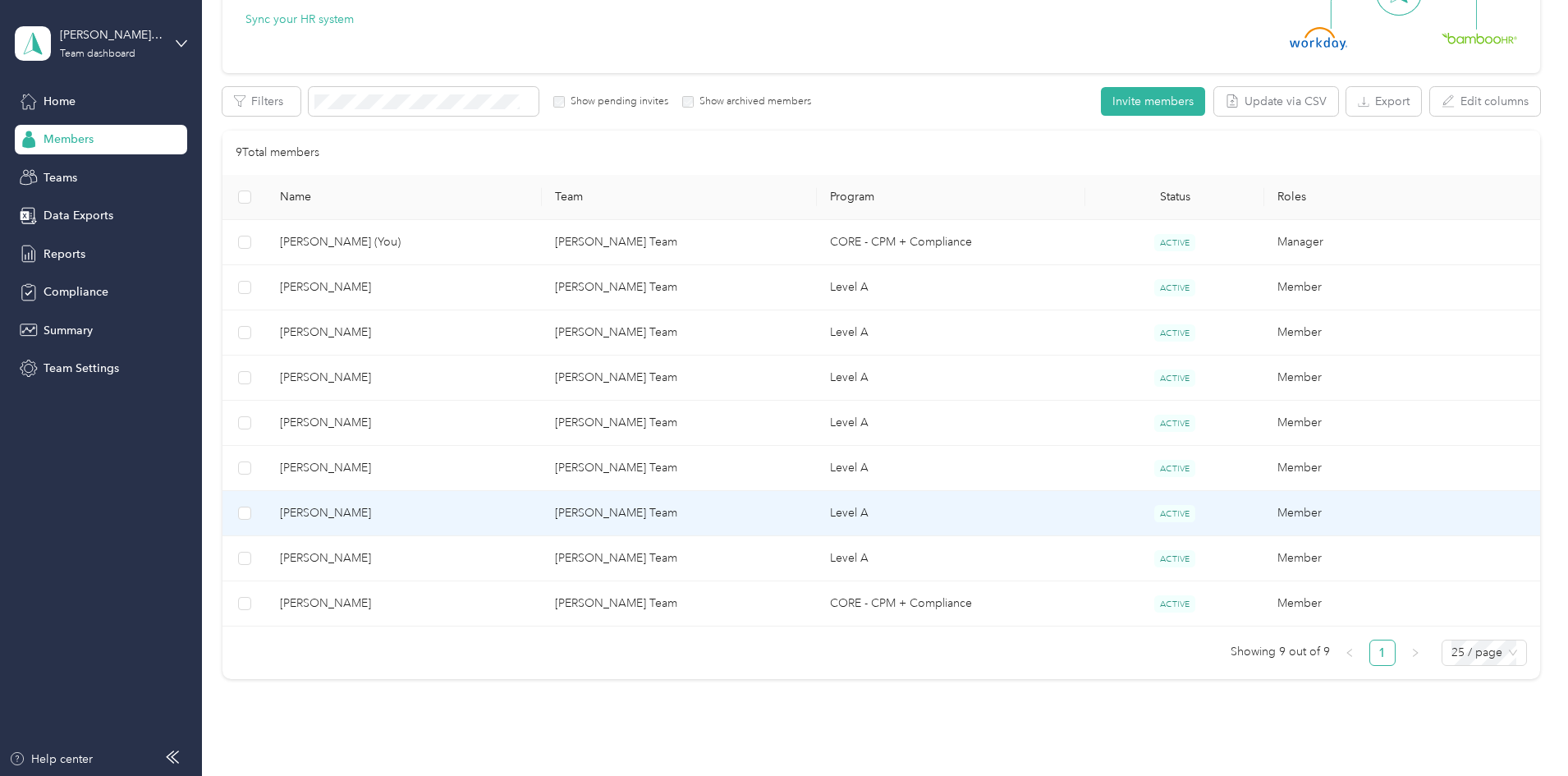
click at [432, 511] on span "[PERSON_NAME]" at bounding box center [404, 513] width 249 height 19
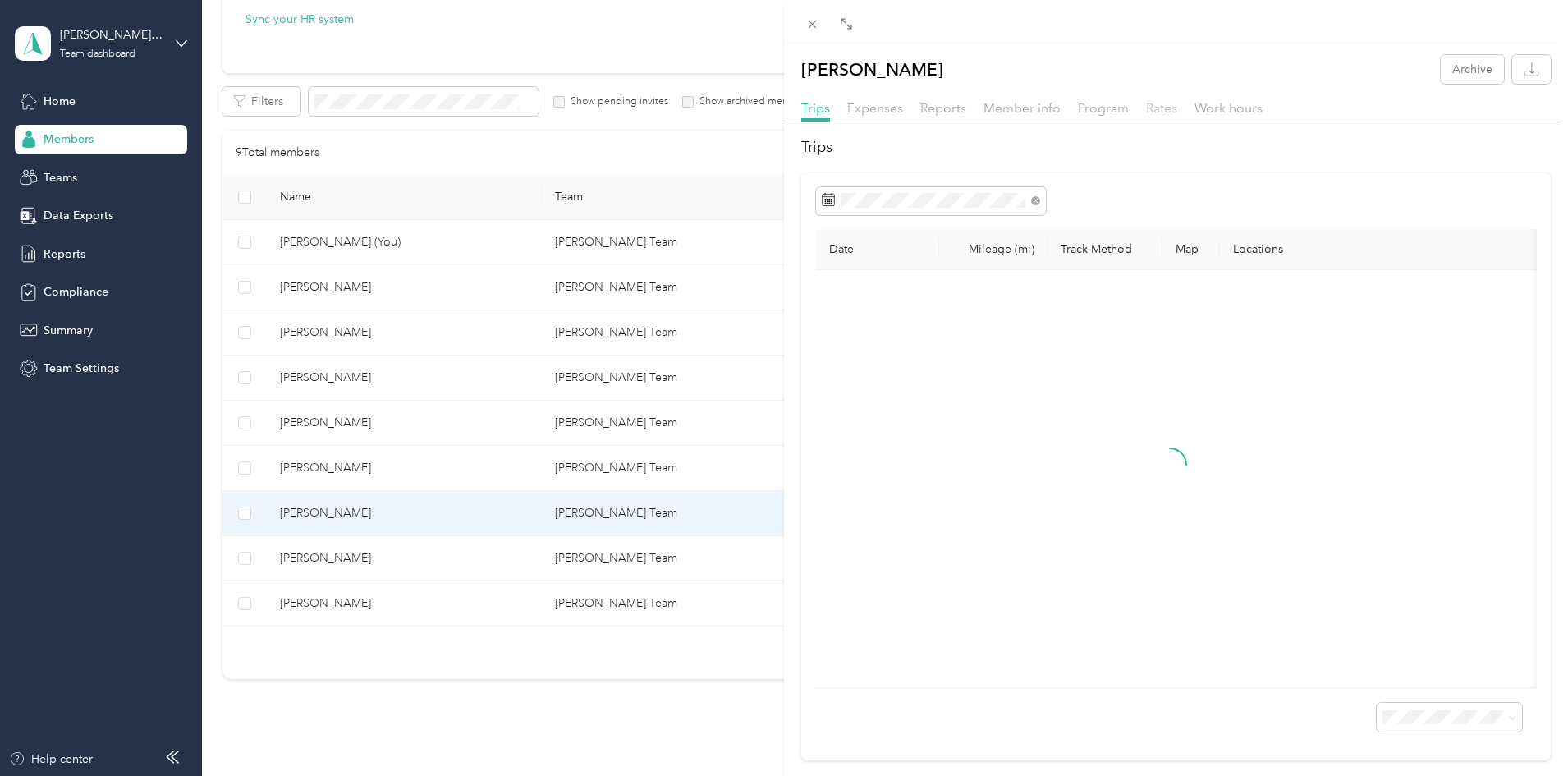
click at [1153, 110] on span "Rates" at bounding box center [1162, 108] width 31 height 16
